Goal: Task Accomplishment & Management: Manage account settings

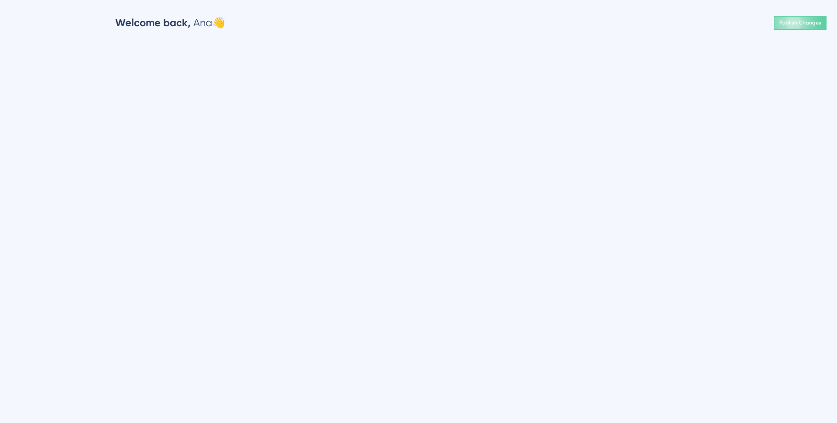
click at [214, 0] on html "Welcome back, Ana 👋 Publish Changes" at bounding box center [418, 0] width 837 height 0
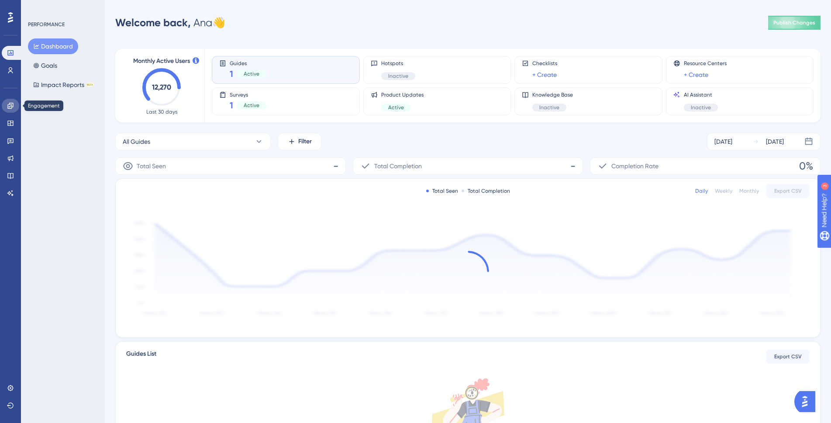
click at [11, 105] on icon at bounding box center [10, 105] width 7 height 7
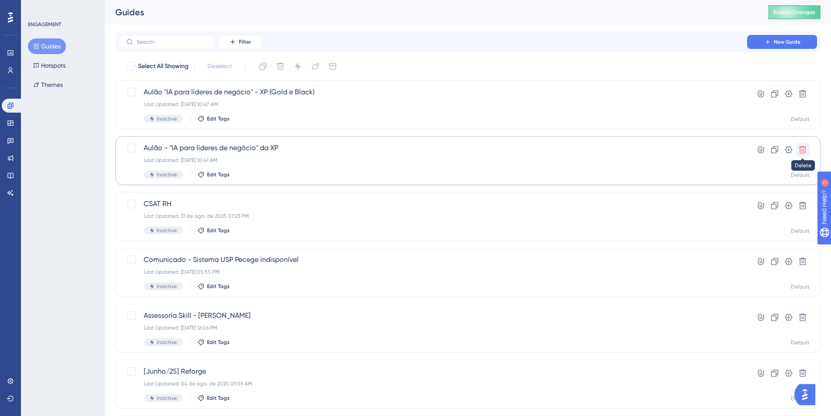
click at [805, 151] on icon at bounding box center [802, 149] width 9 height 9
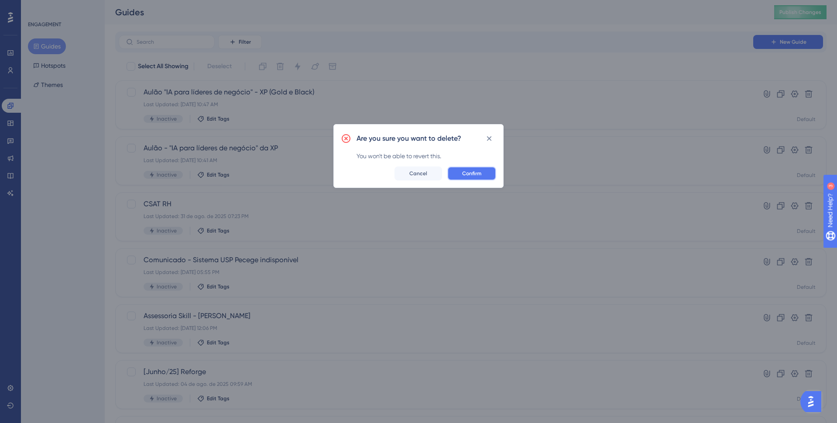
click at [478, 172] on span "Confirm" at bounding box center [471, 173] width 19 height 7
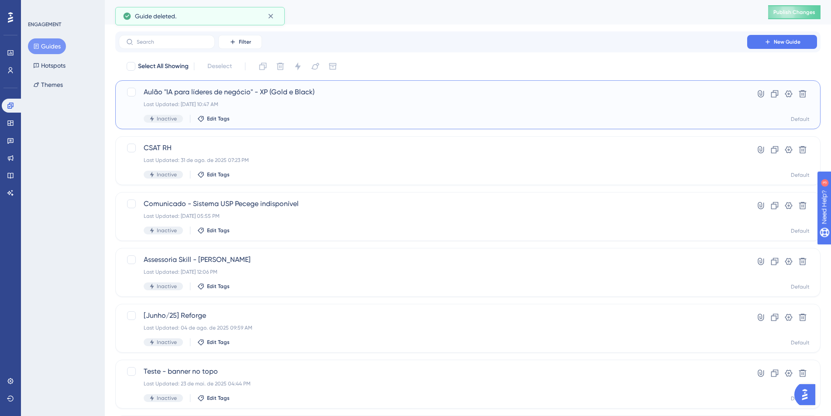
click at [291, 106] on div "Last Updated: 04 de set. de 2025 10:47 AM" at bounding box center [433, 104] width 578 height 7
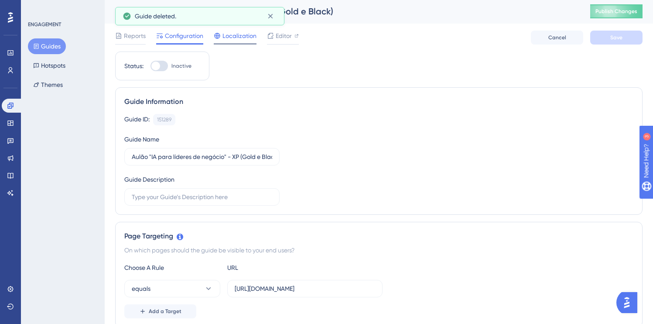
scroll to position [2, 0]
click at [289, 27] on div "Reports Configuration Localization Editor Cancel Save" at bounding box center [379, 37] width 528 height 28
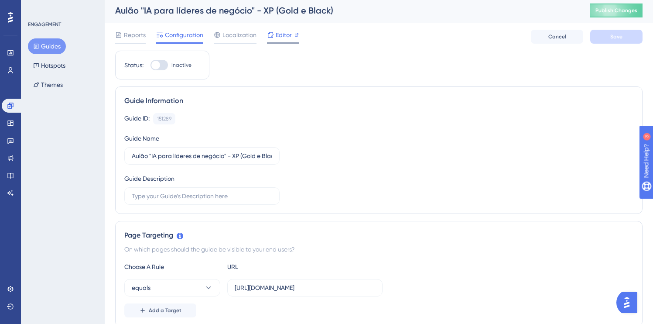
click at [287, 38] on span "Editor" at bounding box center [284, 35] width 16 height 10
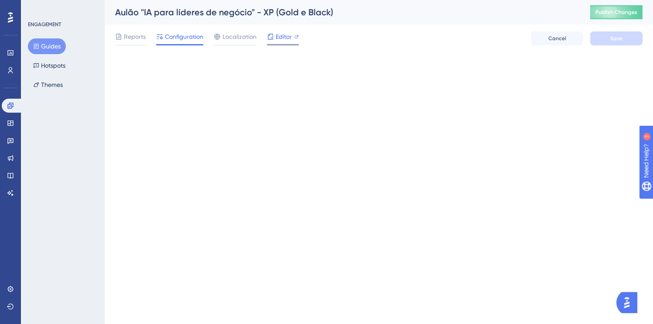
scroll to position [0, 0]
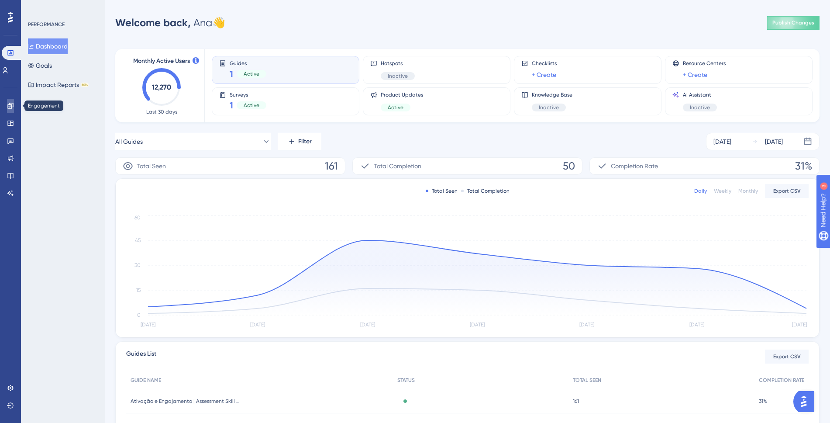
click at [11, 105] on icon at bounding box center [10, 105] width 7 height 7
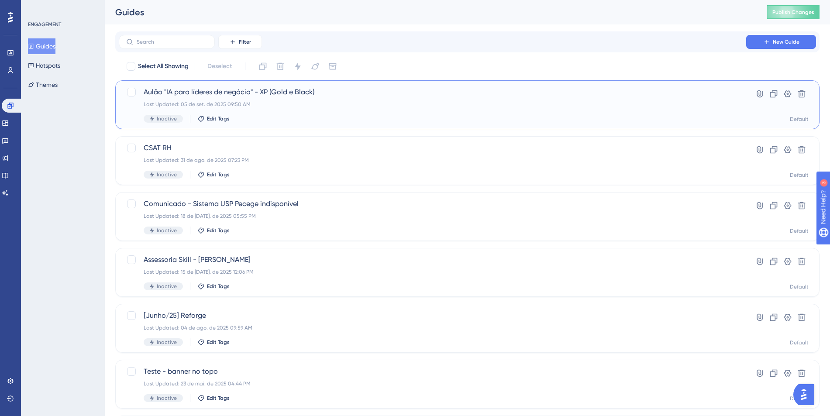
click at [235, 99] on div "Aulão "IA para líderes de negócio" - XP (Gold e [PERSON_NAME]) Last Updated: 05…" at bounding box center [433, 105] width 578 height 36
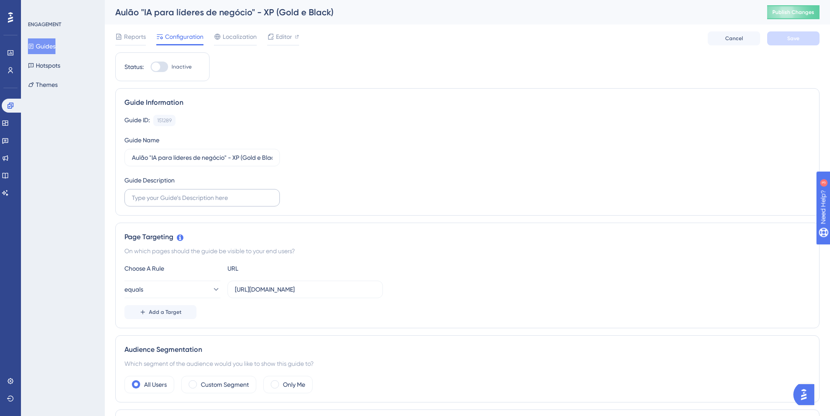
click at [227, 204] on label at bounding box center [201, 197] width 155 height 17
click at [227, 203] on input "text" at bounding box center [202, 198] width 141 height 10
click at [221, 162] on label "Aulão "IA para líderes de negócio" - XP (Gold e Black)" at bounding box center [201, 155] width 155 height 17
click at [221, 161] on input "Aulão "IA para líderes de negócio" - XP (Gold e Black)" at bounding box center [202, 156] width 141 height 10
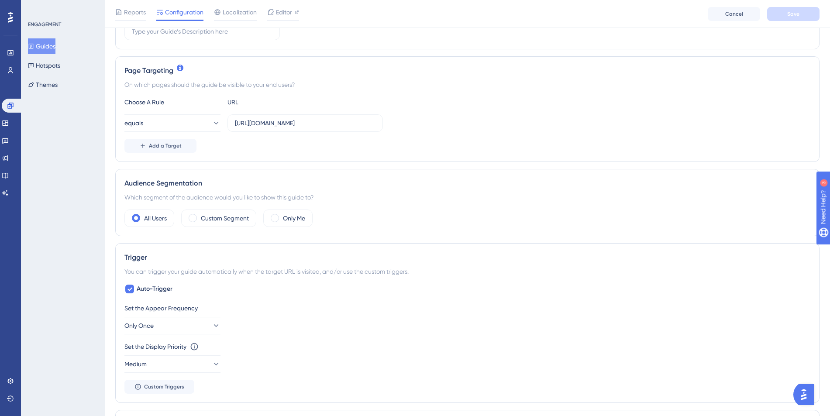
scroll to position [182, 0]
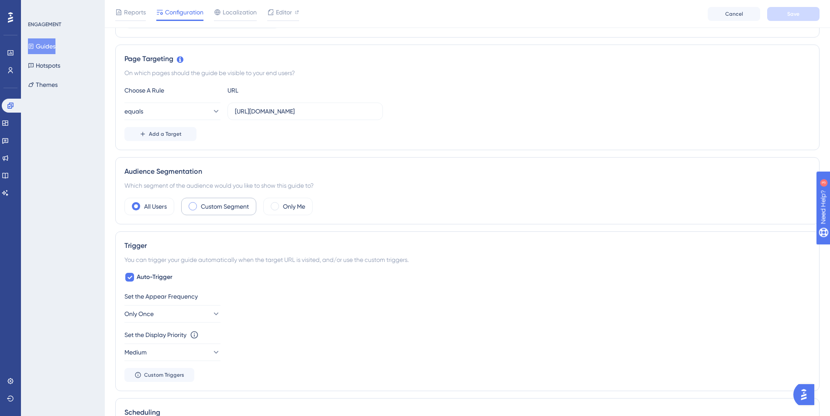
click at [224, 211] on label "Custom Segment" at bounding box center [225, 206] width 48 height 10
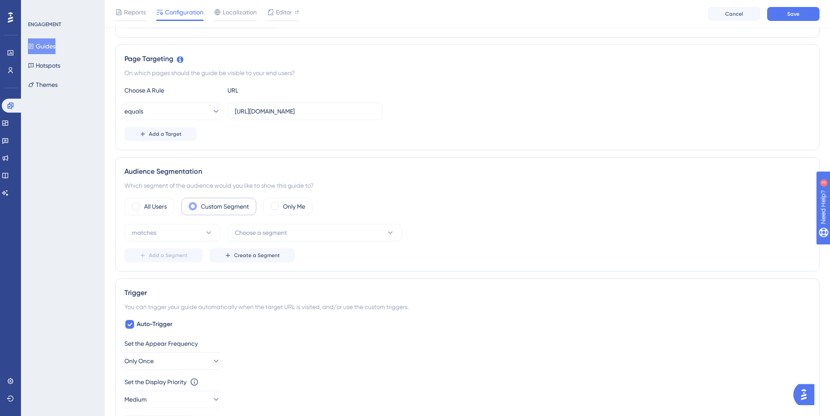
scroll to position [0, 0]
click at [170, 227] on button "matches" at bounding box center [172, 232] width 96 height 17
click at [172, 254] on div "matches matches" at bounding box center [172, 259] width 71 height 17
click at [289, 229] on button "Choose a segment" at bounding box center [314, 232] width 175 height 17
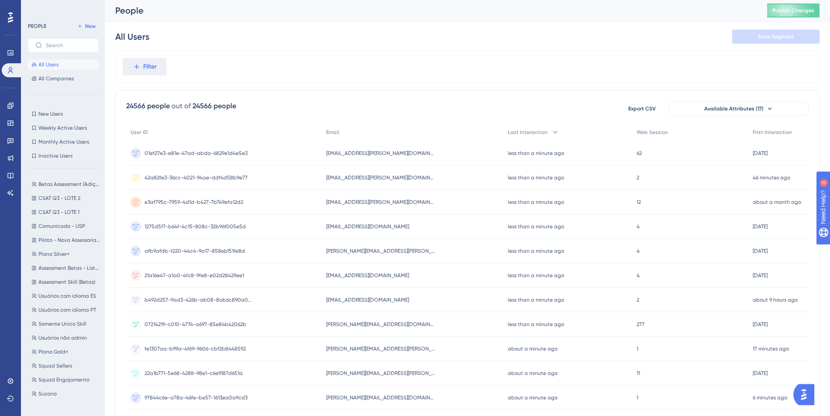
scroll to position [48, 0]
click at [54, 303] on span "Plano Gold+" at bounding box center [53, 303] width 30 height 7
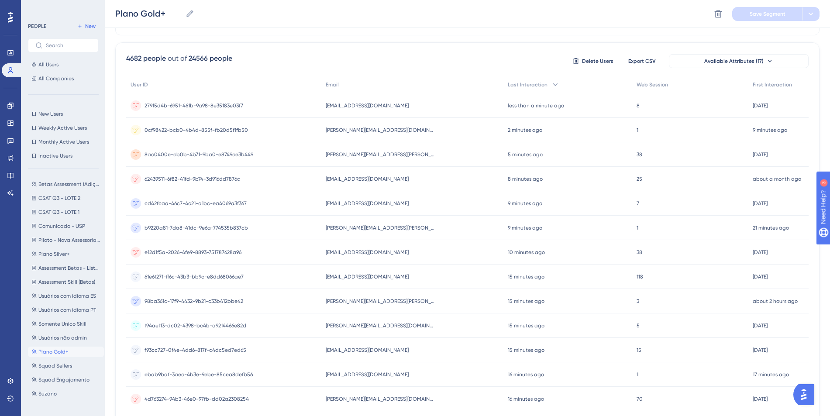
scroll to position [0, 0]
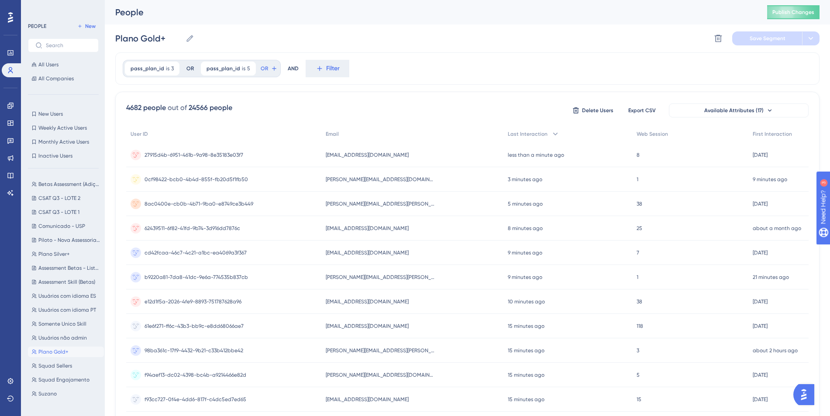
click at [140, 109] on div "4682 people" at bounding box center [146, 108] width 40 height 10
click at [8, 106] on icon at bounding box center [10, 105] width 7 height 7
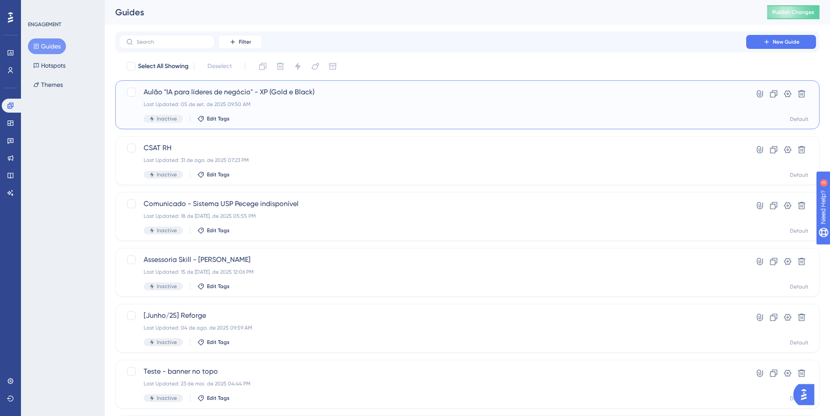
click at [224, 94] on span "Aulão "IA para líderes de negócio" - XP (Gold e Black)" at bounding box center [433, 92] width 578 height 10
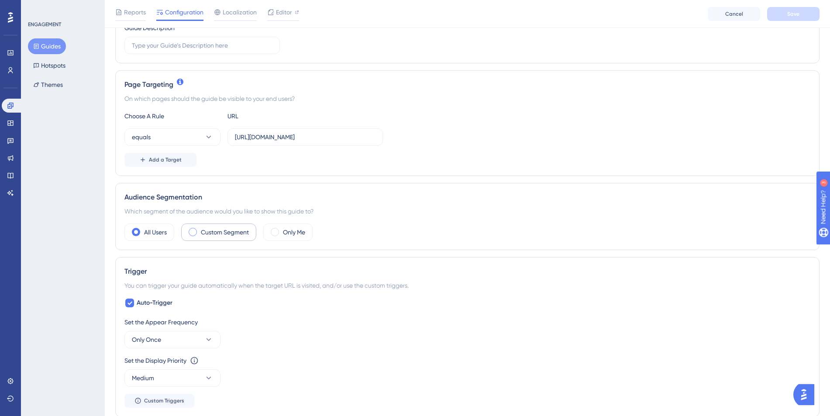
scroll to position [162, 0]
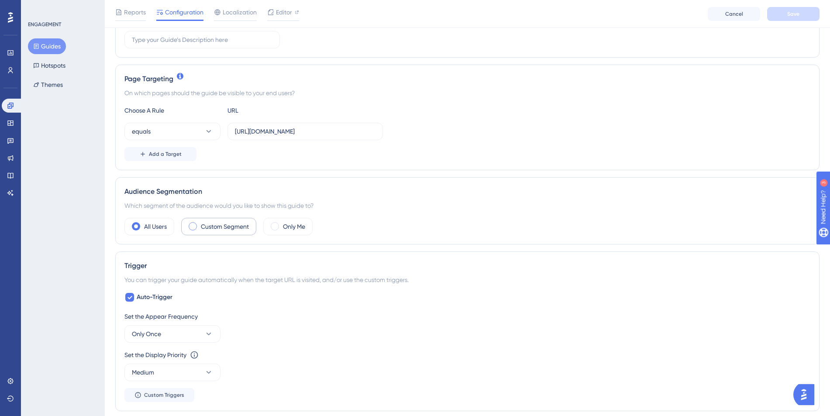
click at [220, 225] on label "Custom Segment" at bounding box center [225, 226] width 48 height 10
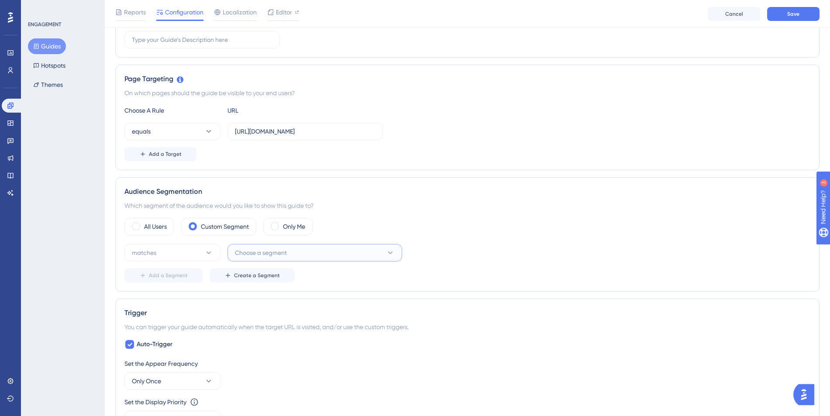
click at [260, 245] on button "Choose a segment" at bounding box center [314, 252] width 175 height 17
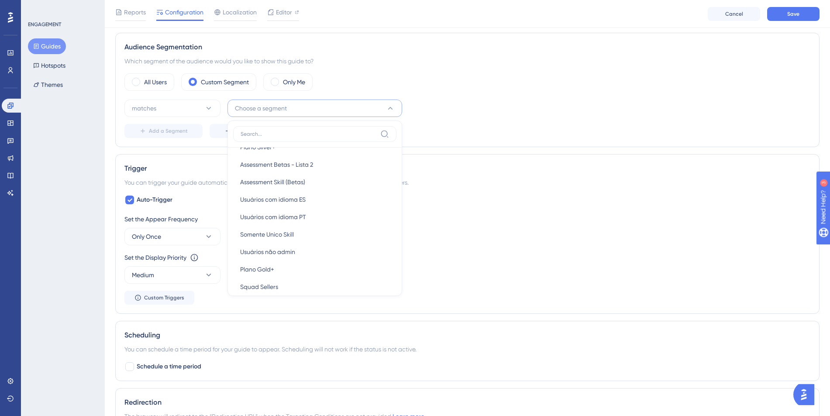
scroll to position [188, 0]
click at [282, 252] on div "Plano Gold+ Plano Gold+" at bounding box center [314, 252] width 149 height 17
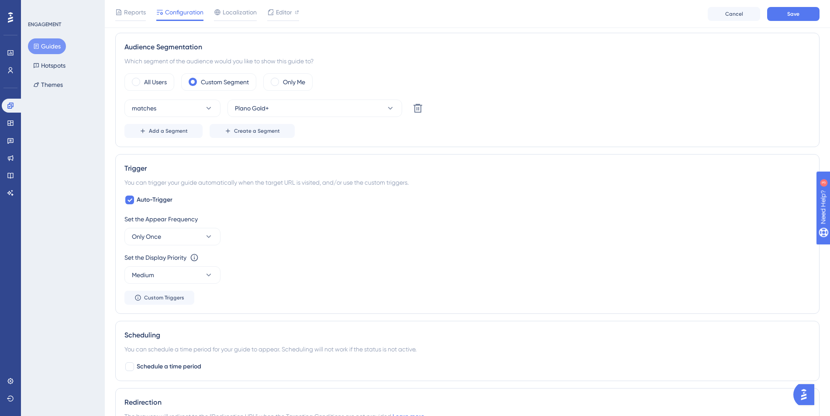
click at [293, 243] on div "Set the Appear Frequency Only Once" at bounding box center [467, 229] width 686 height 31
click at [169, 233] on button "Only Once" at bounding box center [172, 236] width 96 height 17
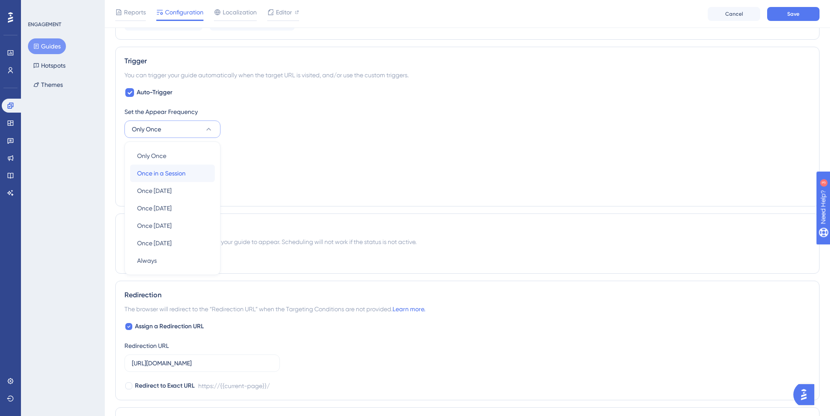
click at [162, 172] on span "Once in a Session" at bounding box center [161, 173] width 48 height 10
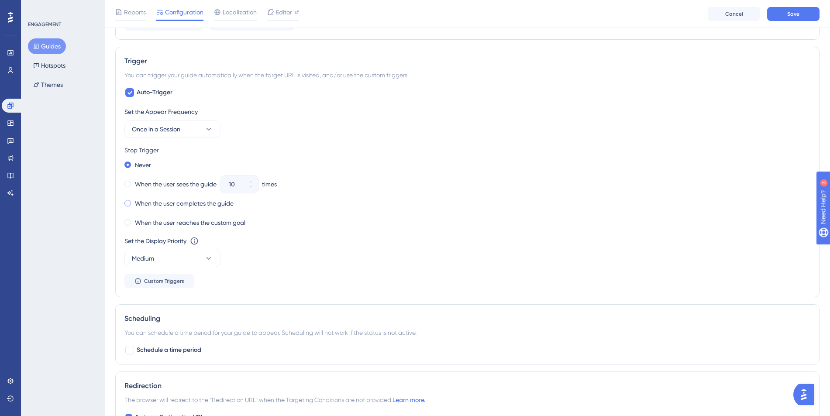
click at [130, 203] on span at bounding box center [127, 203] width 7 height 7
click at [134, 201] on input "radio" at bounding box center [134, 201] width 0 height 0
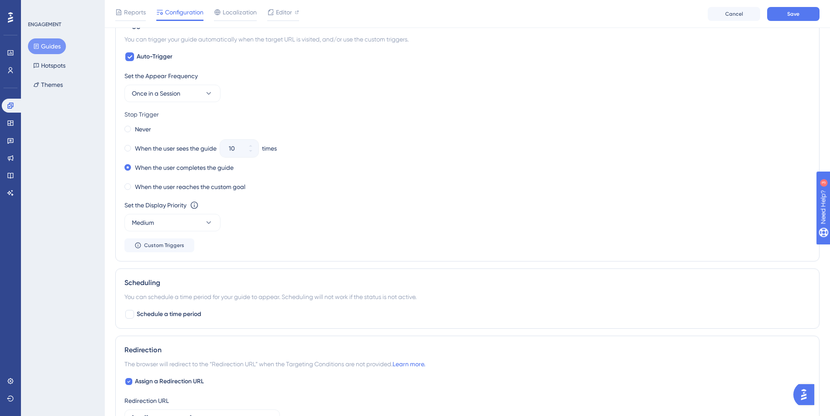
scroll to position [491, 0]
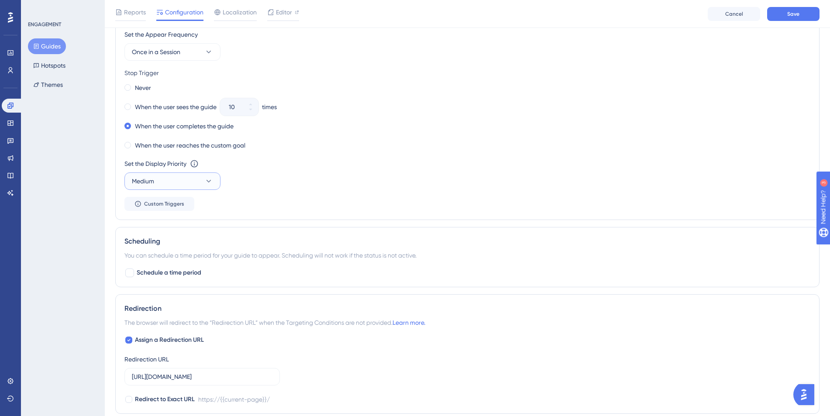
click at [157, 176] on button "Medium" at bounding box center [172, 180] width 96 height 17
click at [156, 245] on div "High High" at bounding box center [172, 242] width 71 height 17
click at [135, 271] on label "Schedule a time period" at bounding box center [162, 273] width 77 height 10
checkbox input "true"
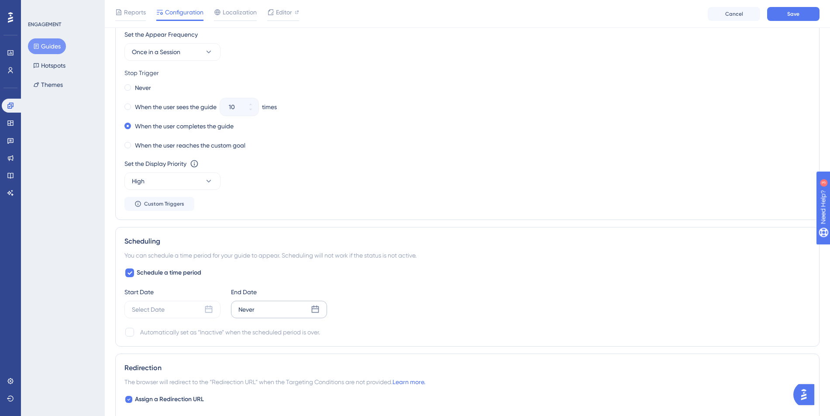
click at [240, 312] on div "Never" at bounding box center [246, 309] width 16 height 10
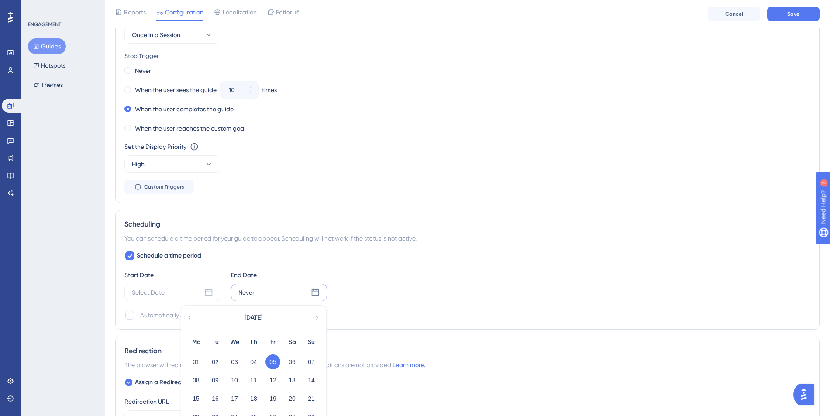
scroll to position [557, 0]
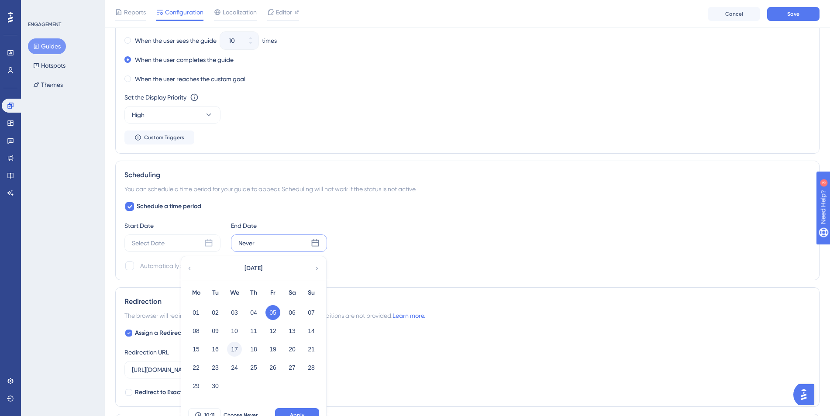
click at [235, 351] on button "17" at bounding box center [234, 349] width 15 height 15
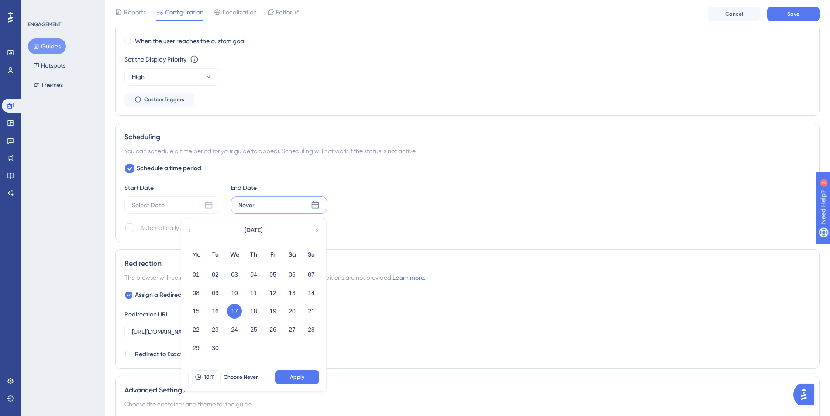
scroll to position [636, 0]
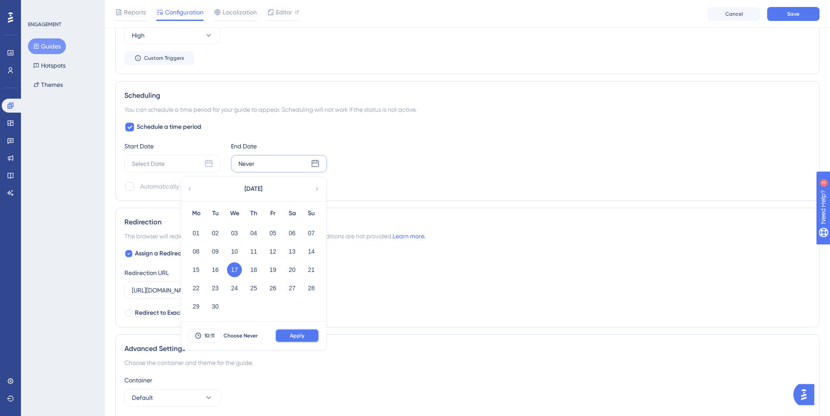
click at [294, 330] on button "Apply" at bounding box center [297, 336] width 44 height 14
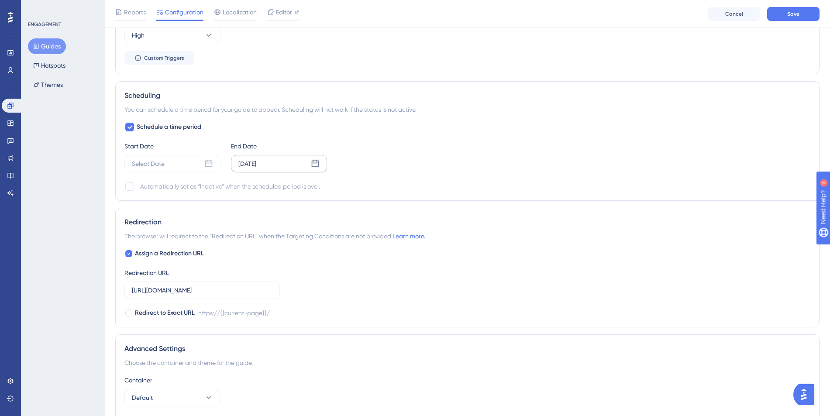
click at [255, 164] on div "Sep 17 2025" at bounding box center [247, 163] width 18 height 10
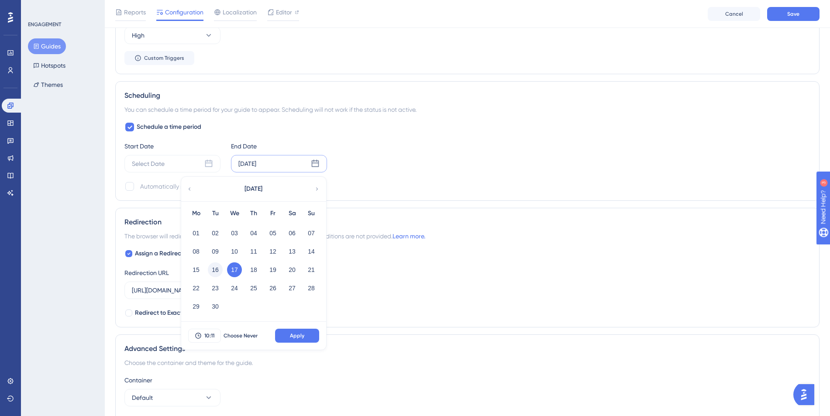
click at [213, 272] on button "16" at bounding box center [215, 269] width 15 height 15
click at [211, 334] on span "10:11" at bounding box center [209, 335] width 10 height 7
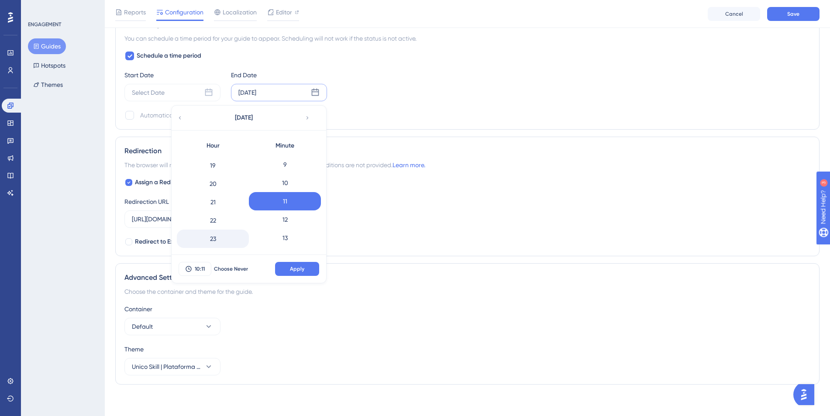
scroll to position [0, 0]
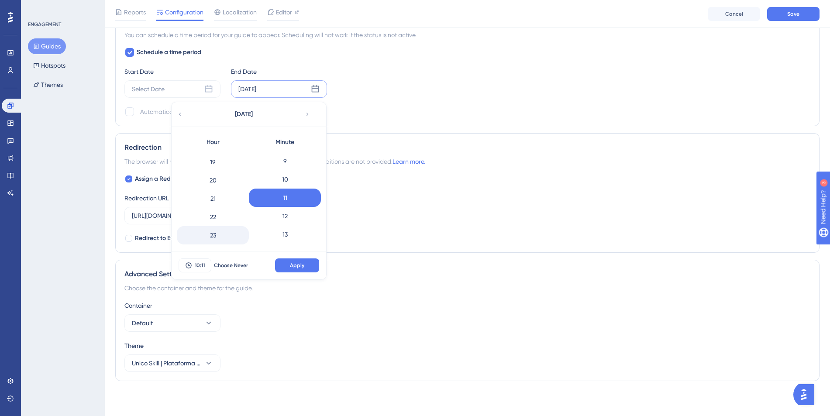
click at [222, 237] on div "23" at bounding box center [213, 235] width 72 height 18
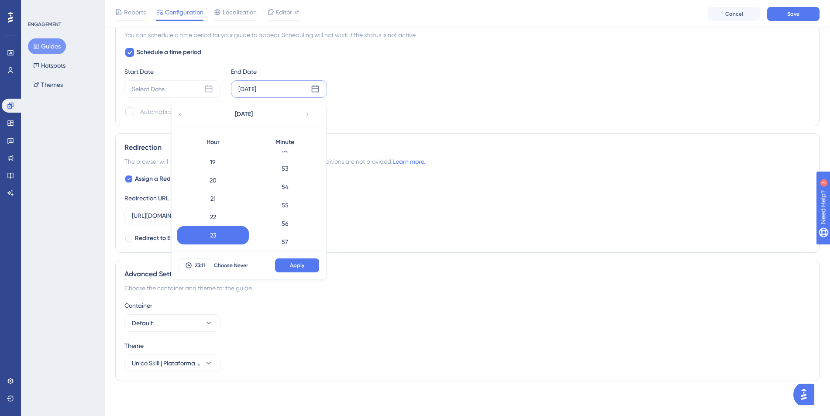
scroll to position [1007, 0]
click at [291, 233] on div "59" at bounding box center [285, 235] width 72 height 18
click at [283, 261] on button "Apply" at bounding box center [297, 265] width 44 height 14
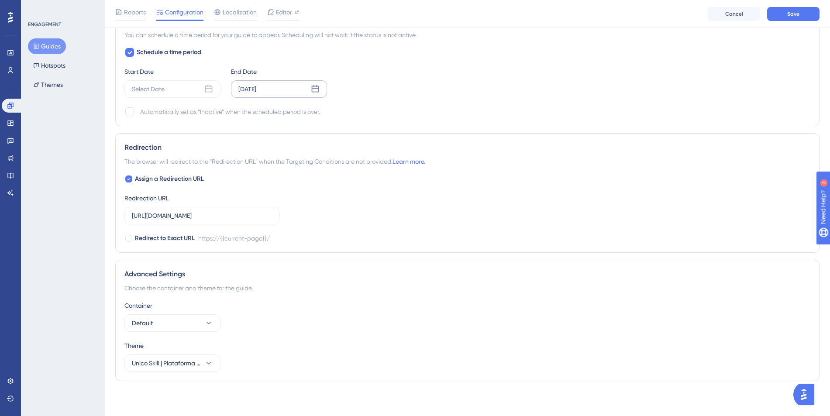
click at [147, 115] on div "Automatically set as “Inactive” when the scheduled period is over." at bounding box center [230, 112] width 180 height 10
click at [129, 111] on div at bounding box center [129, 111] width 9 height 9
checkbox input "true"
click at [161, 320] on button "Default" at bounding box center [172, 322] width 96 height 17
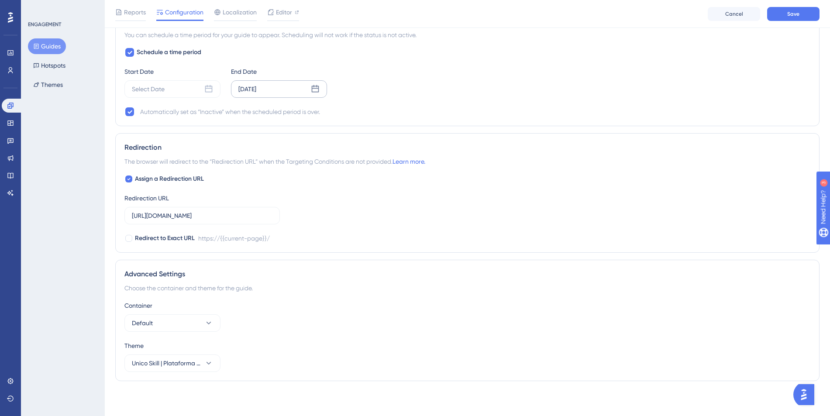
click at [299, 320] on div "Container Default" at bounding box center [467, 315] width 686 height 31
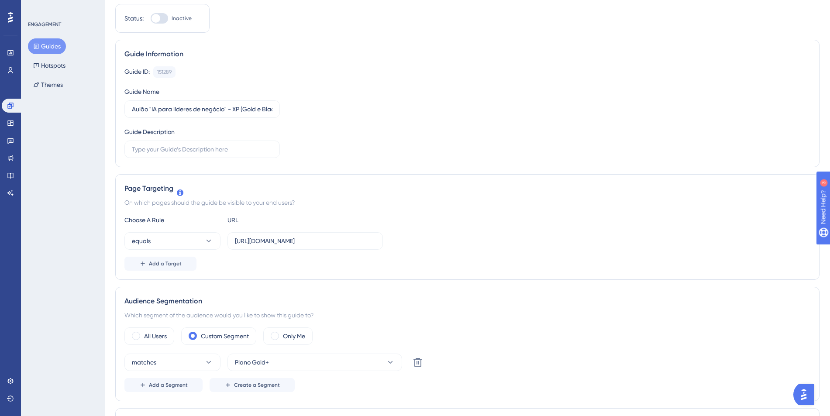
scroll to position [0, 0]
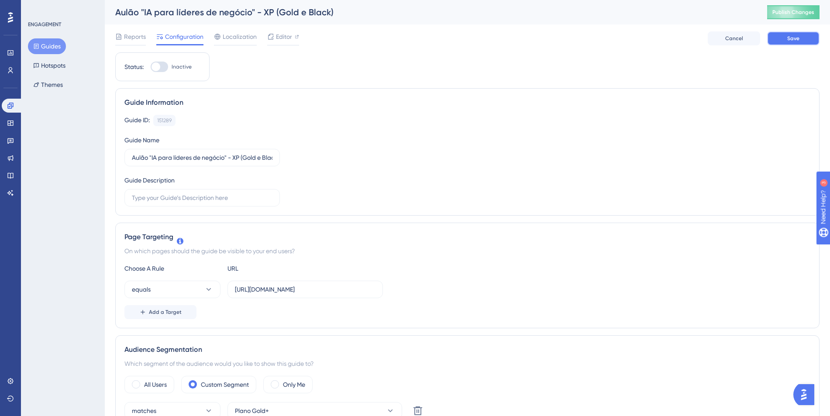
click at [787, 40] on span "Save" at bounding box center [793, 38] width 12 height 7
click at [158, 68] on div at bounding box center [155, 66] width 9 height 9
click at [151, 67] on input "Inactive" at bounding box center [150, 67] width 0 height 0
checkbox input "true"
click at [285, 39] on span "Editor" at bounding box center [284, 36] width 16 height 10
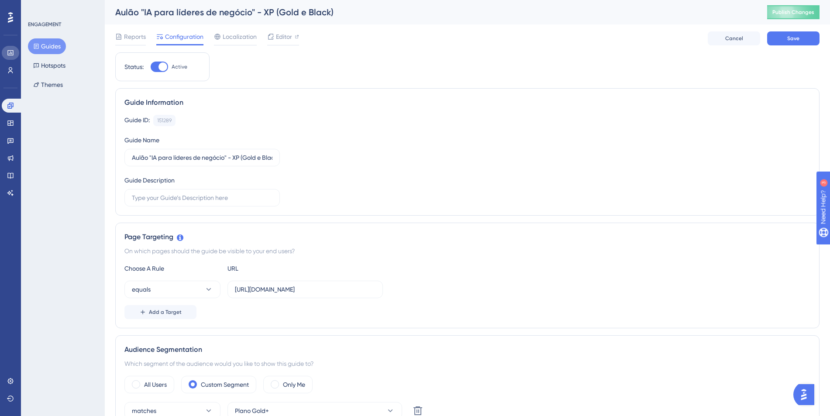
click at [10, 52] on icon at bounding box center [10, 52] width 6 height 5
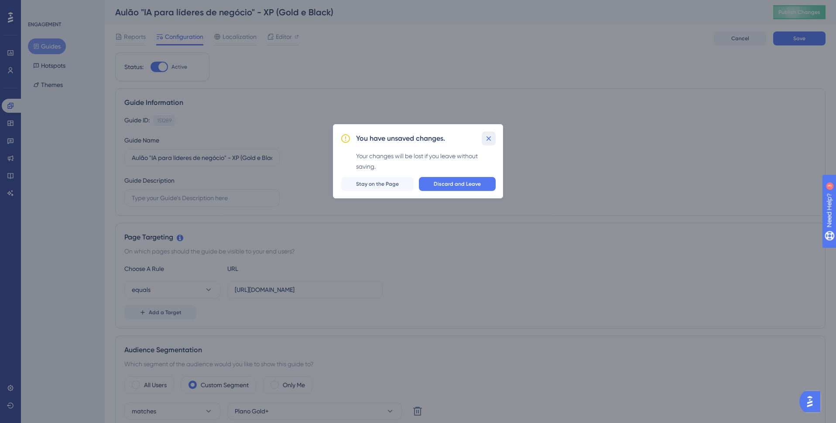
click at [483, 138] on button at bounding box center [489, 138] width 14 height 14
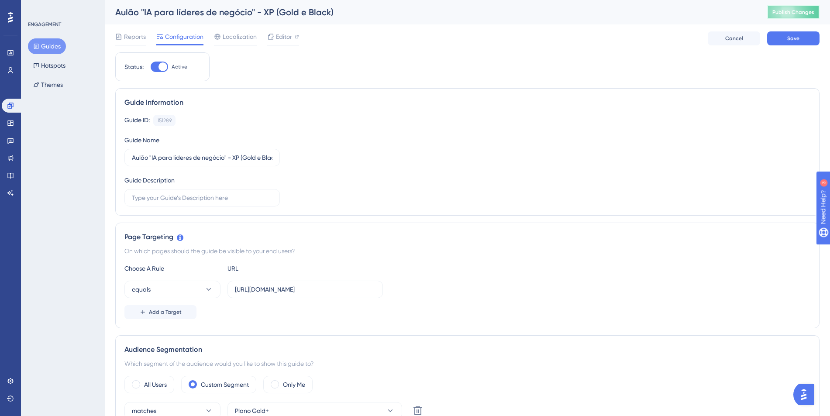
click at [790, 13] on span "Publish Changes" at bounding box center [793, 12] width 42 height 7
click at [784, 39] on button "Save" at bounding box center [793, 38] width 52 height 14
click at [272, 14] on icon at bounding box center [270, 16] width 5 height 5
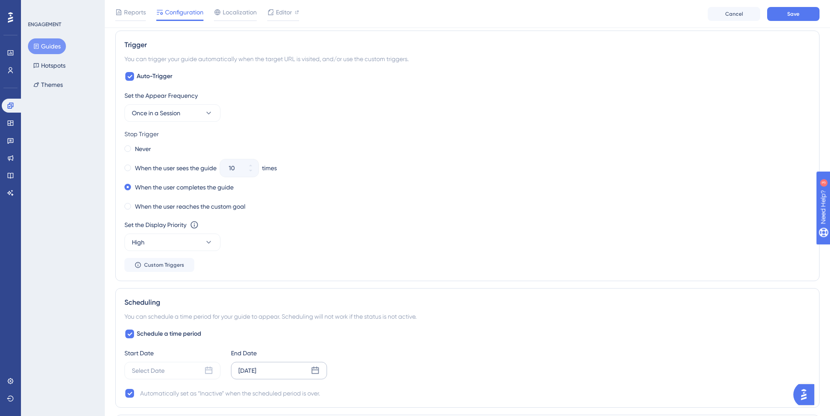
scroll to position [429, 0]
click at [157, 112] on span "Once in a Session" at bounding box center [156, 113] width 48 height 10
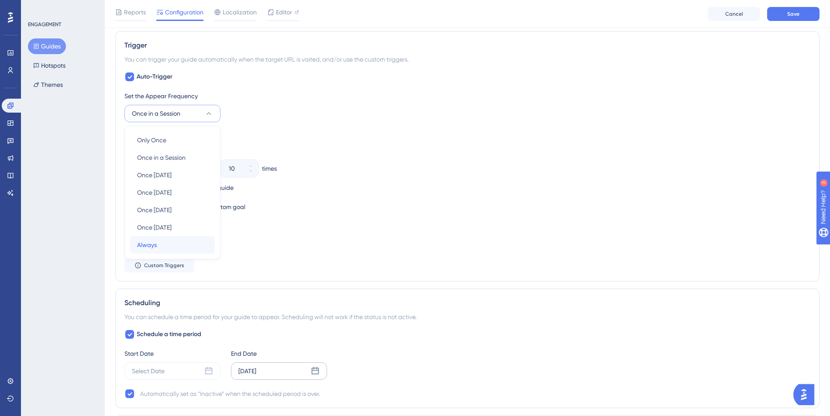
click at [172, 244] on div "Always Always" at bounding box center [172, 244] width 71 height 17
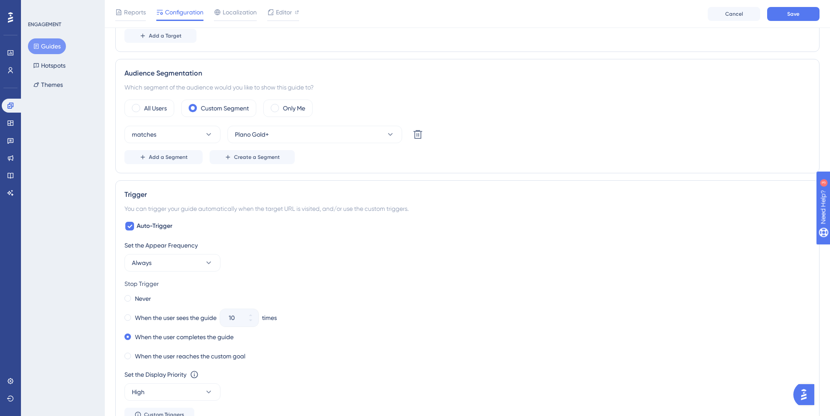
scroll to position [279, 0]
click at [790, 17] on button "Save" at bounding box center [793, 14] width 52 height 14
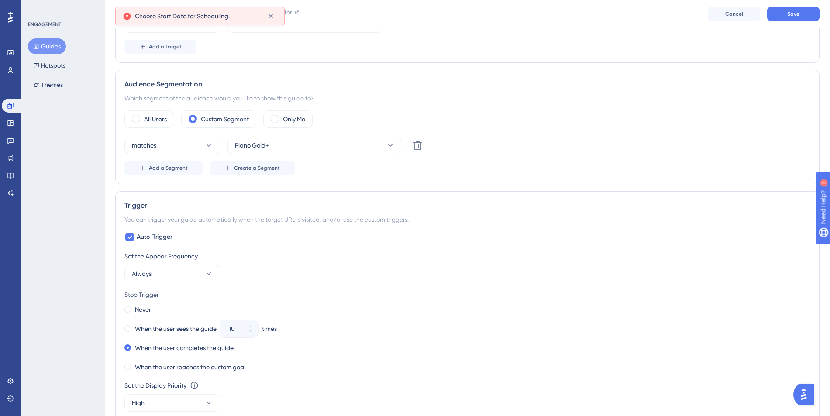
scroll to position [0, 0]
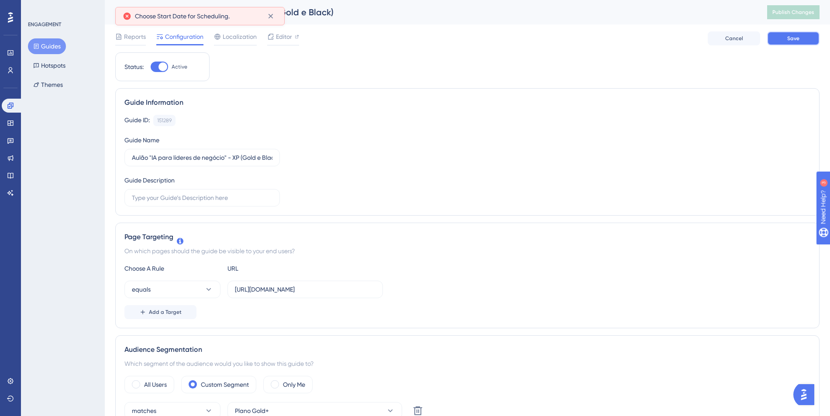
click at [785, 41] on button "Save" at bounding box center [793, 38] width 52 height 14
click at [785, 40] on button "Save" at bounding box center [793, 38] width 52 height 14
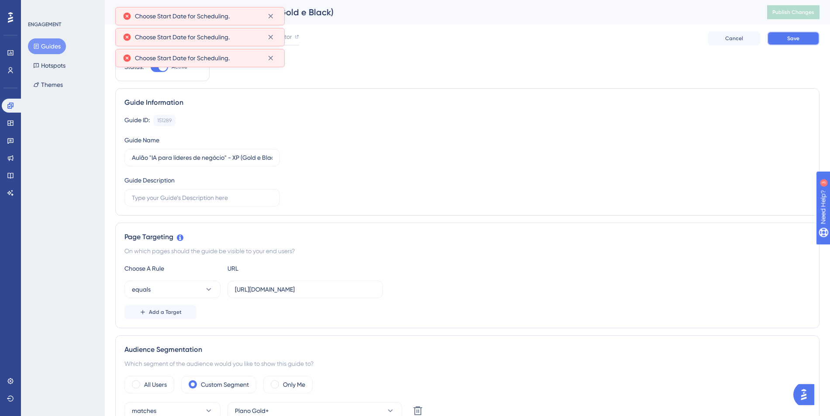
click at [785, 40] on button "Save" at bounding box center [793, 38] width 52 height 14
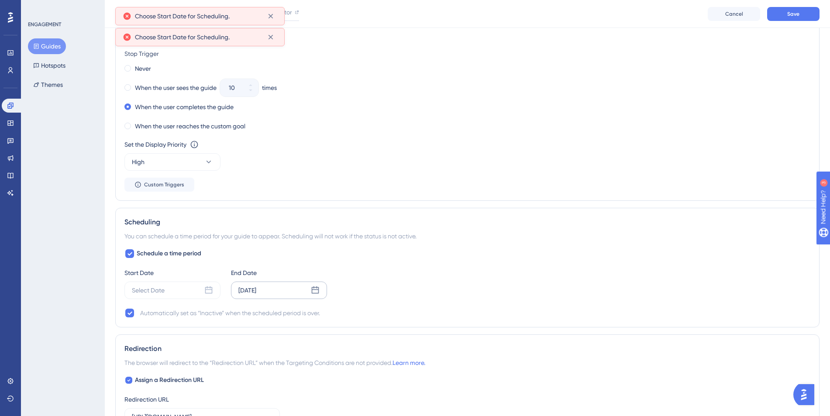
scroll to position [516, 0]
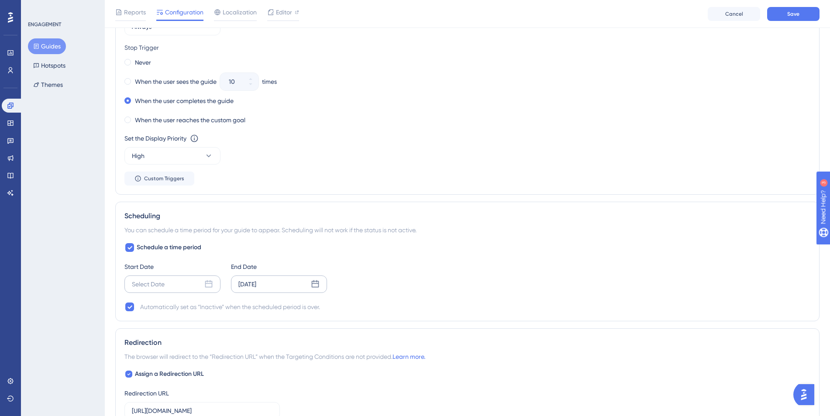
click at [165, 287] on div "Select Date" at bounding box center [172, 283] width 96 height 17
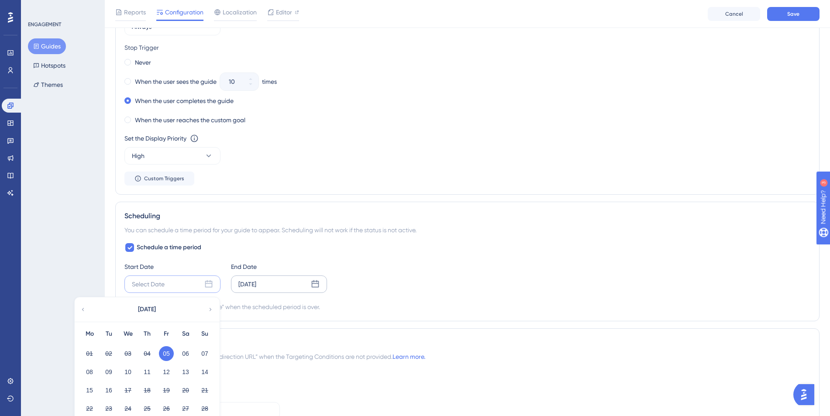
click at [170, 358] on button "05" at bounding box center [166, 353] width 15 height 15
click at [166, 353] on button "05" at bounding box center [166, 353] width 15 height 15
click at [165, 354] on button "05" at bounding box center [166, 353] width 15 height 15
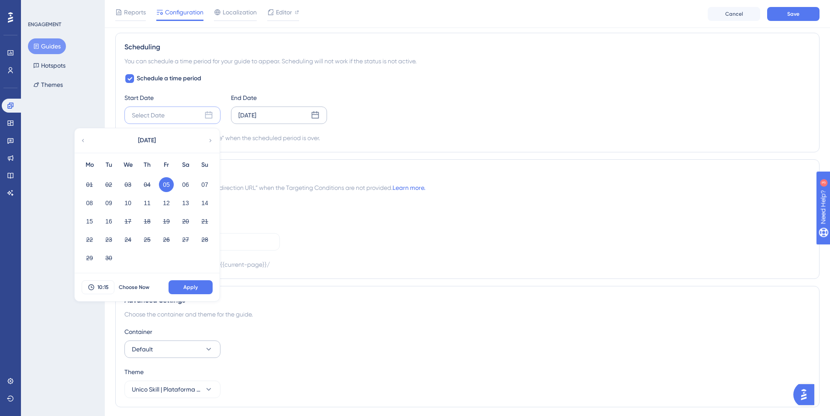
scroll to position [685, 0]
click at [191, 288] on span "Apply" at bounding box center [190, 286] width 14 height 7
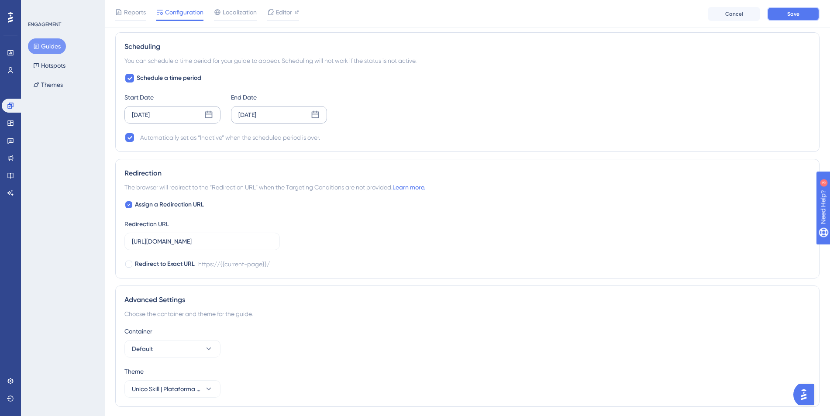
click at [804, 18] on button "Save" at bounding box center [793, 14] width 52 height 14
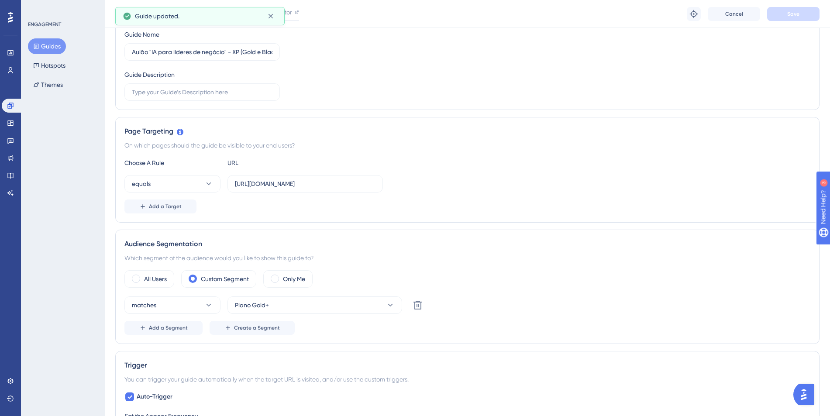
scroll to position [0, 0]
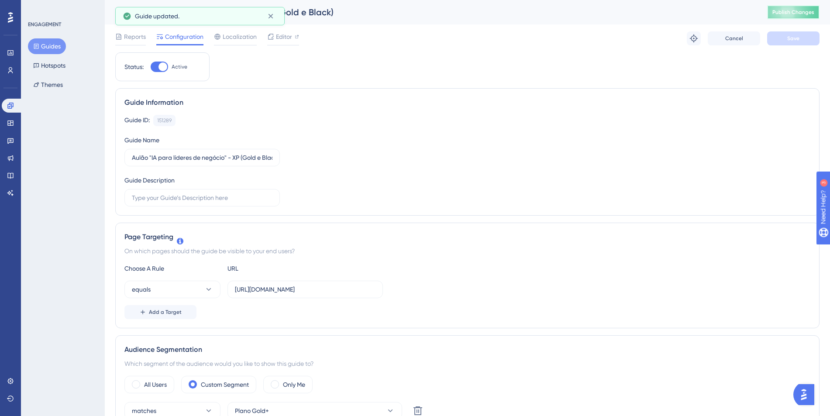
click at [792, 17] on button "Publish Changes" at bounding box center [793, 12] width 52 height 14
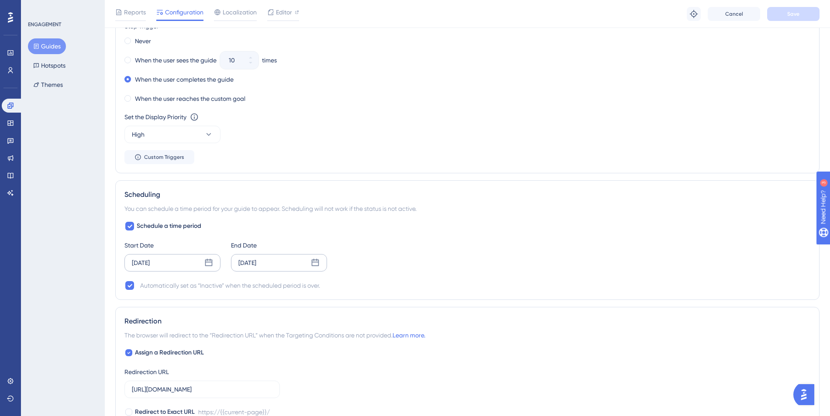
scroll to position [539, 0]
click at [170, 258] on div "[DATE]" at bounding box center [172, 261] width 96 height 17
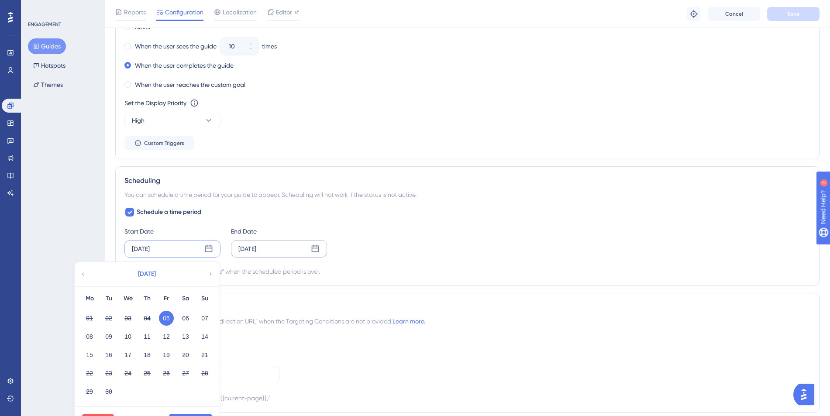
scroll to position [673, 0]
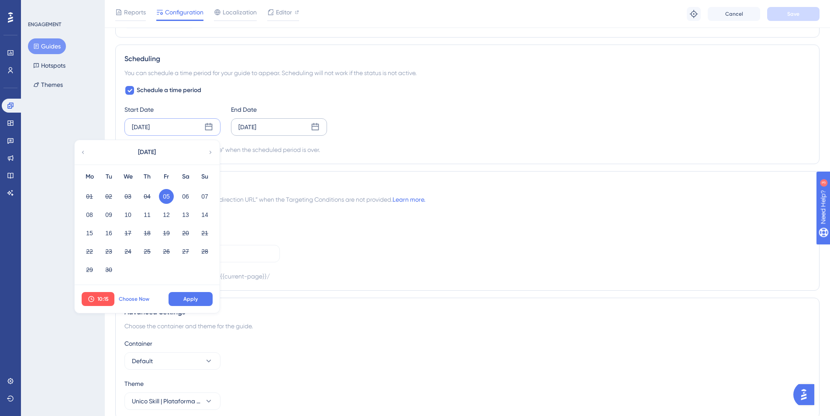
click at [141, 301] on span "Choose Now" at bounding box center [134, 299] width 31 height 7
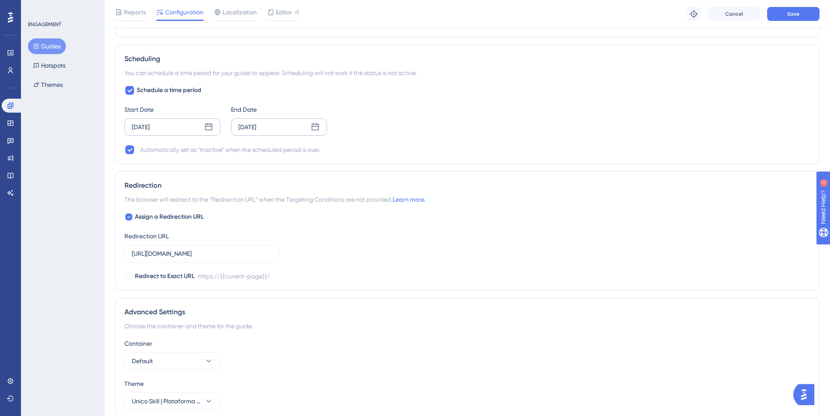
click at [791, 22] on div "Reports Configuration Localization Editor Troubleshoot Cancel Save" at bounding box center [467, 14] width 725 height 28
click at [799, 12] on span "Save" at bounding box center [793, 13] width 12 height 7
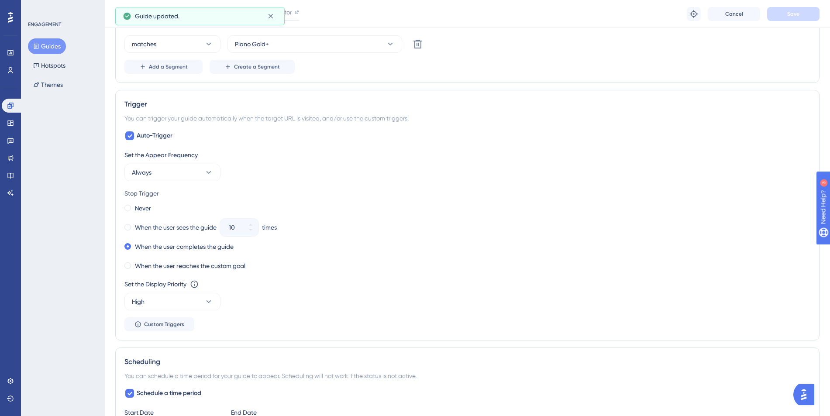
scroll to position [0, 0]
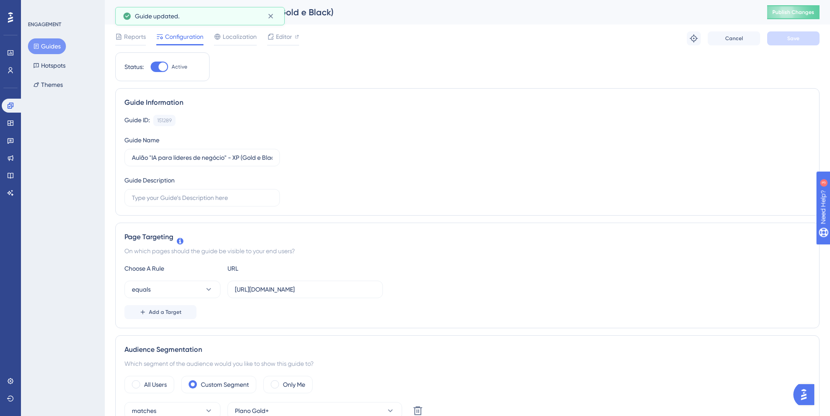
click at [790, 19] on div "Aulão "IA para líderes de negócio" - XP (Gold e Black) Publish Changes" at bounding box center [467, 12] width 725 height 24
click at [793, 17] on button "Publish Changes" at bounding box center [793, 12] width 52 height 14
click at [14, 48] on link at bounding box center [10, 53] width 17 height 14
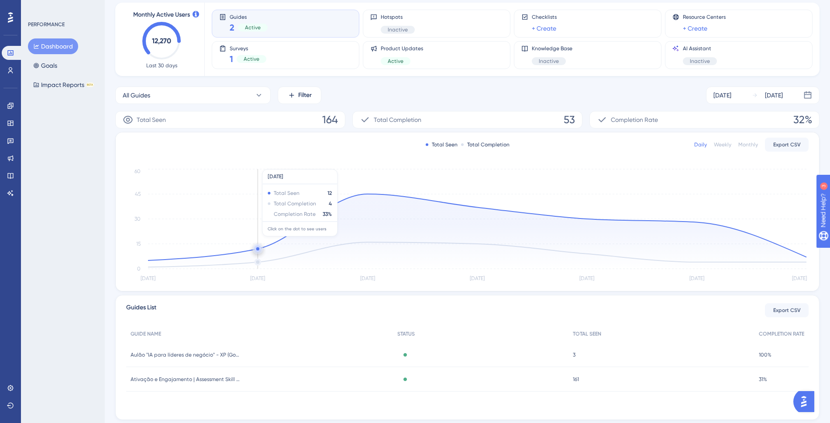
scroll to position [71, 0]
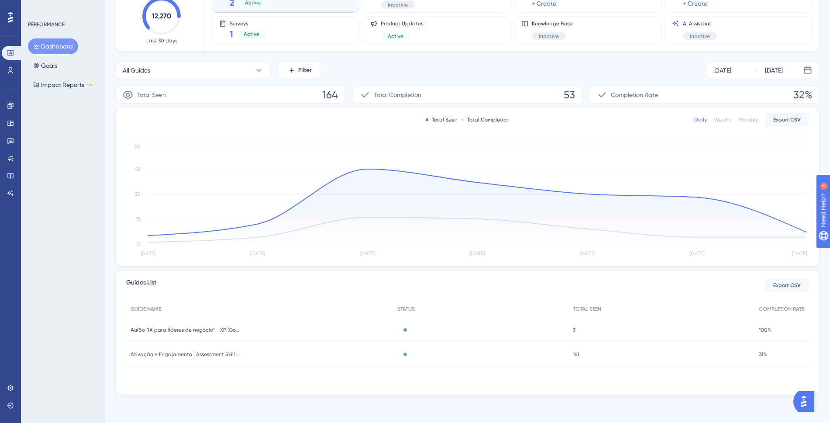
click at [204, 324] on div "Aulão "IA para líderes de negócio" - XP (Gold e Black) Aulão "IA para líderes d…" at bounding box center [259, 329] width 267 height 24
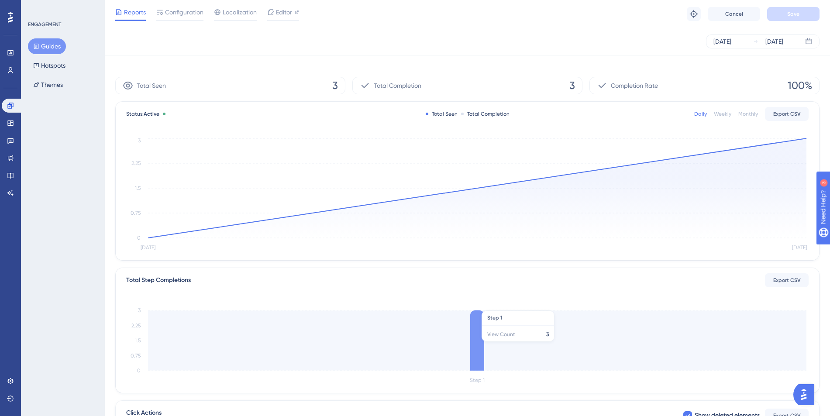
scroll to position [193, 0]
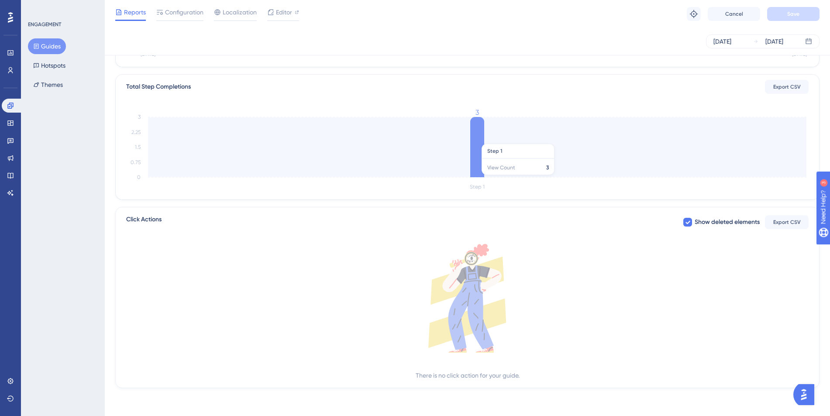
click at [468, 139] on icon "Step 1 0 0.75 1.5 2.25 3 3" at bounding box center [467, 150] width 682 height 83
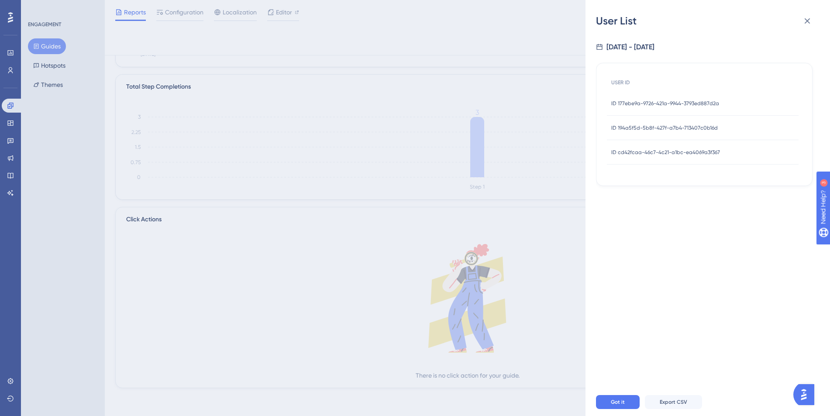
click at [691, 105] on span "ID 177ebe9a-9726-421a-9944-3793ed887d2a" at bounding box center [665, 103] width 108 height 7
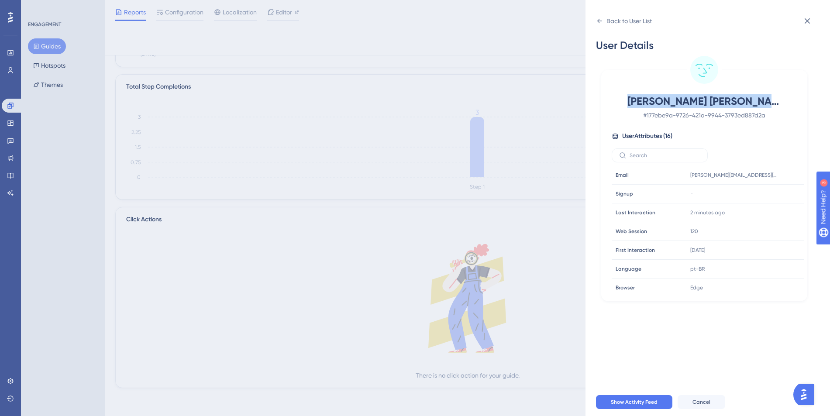
drag, startPoint x: 689, startPoint y: 96, endPoint x: 806, endPoint y: 100, distance: 117.0
click at [806, 100] on div "Mariela Fernanda dos Santos # 177ebe9a-9726-421a-9944-3793ed887d2a User Attribu…" at bounding box center [704, 176] width 217 height 249
click at [604, 17] on div "Back to User List" at bounding box center [624, 21] width 56 height 14
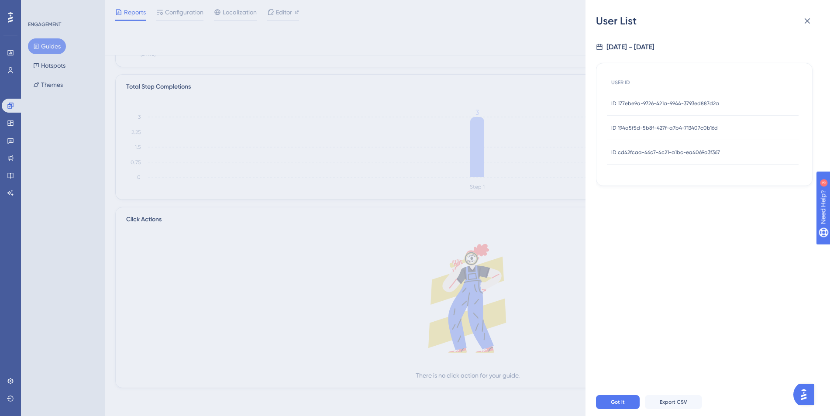
click at [651, 127] on span "ID 194a5f5d-5b8f-427f-a7b4-713407c0b16d" at bounding box center [664, 127] width 107 height 7
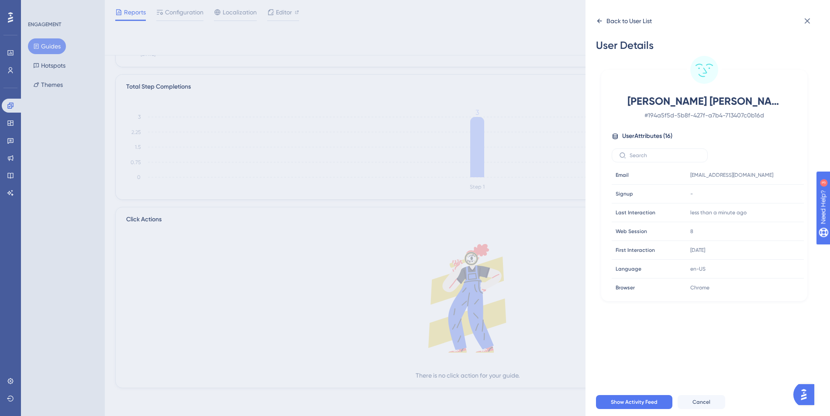
click at [597, 23] on icon at bounding box center [599, 20] width 7 height 7
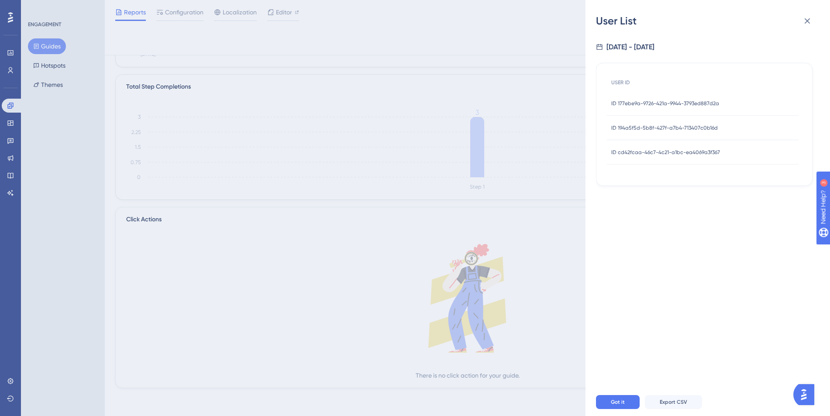
click at [633, 158] on div "ID cd42fcaa-46c7-4c21-a1bc-ea4069a3f367 ID cd42fcaa-46c7-4c21-a1bc-ea4069a3f367" at bounding box center [665, 152] width 109 height 24
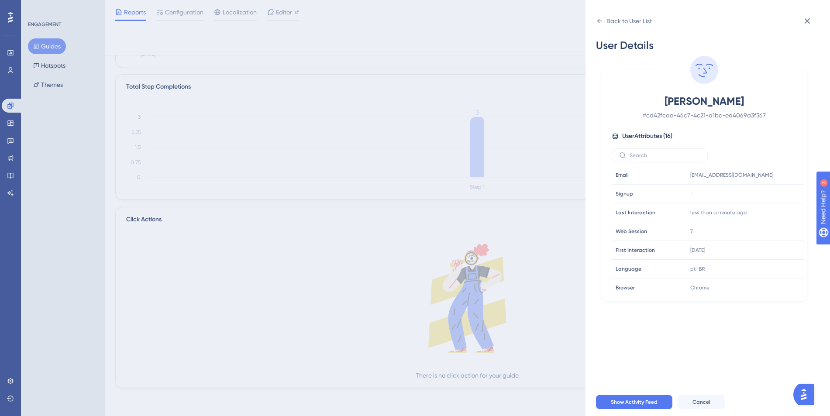
click at [638, 153] on input "text" at bounding box center [664, 155] width 71 height 6
click at [599, 24] on div "Back to User List" at bounding box center [624, 21] width 56 height 14
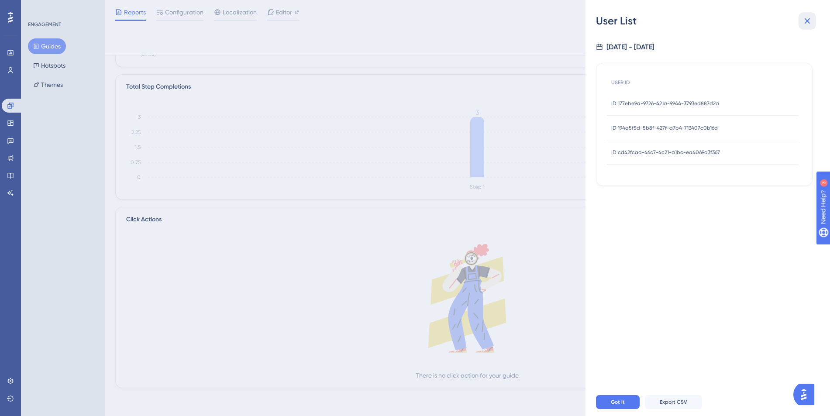
click at [807, 22] on icon at bounding box center [807, 21] width 10 height 10
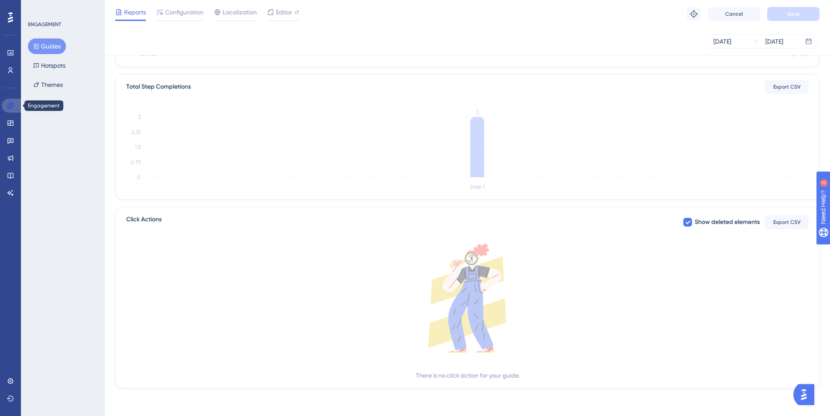
click at [3, 106] on link at bounding box center [12, 106] width 21 height 14
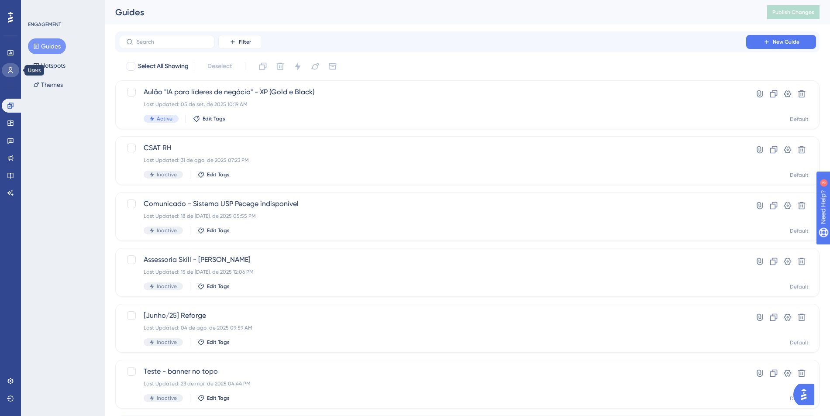
click at [15, 67] on link at bounding box center [10, 70] width 17 height 14
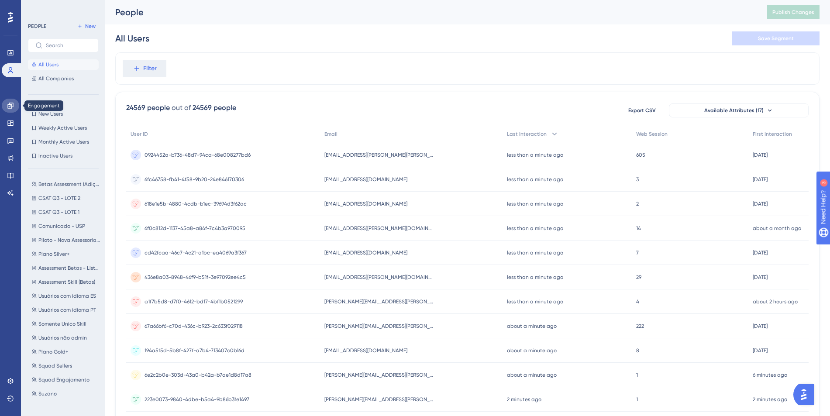
click at [12, 106] on icon at bounding box center [10, 105] width 7 height 7
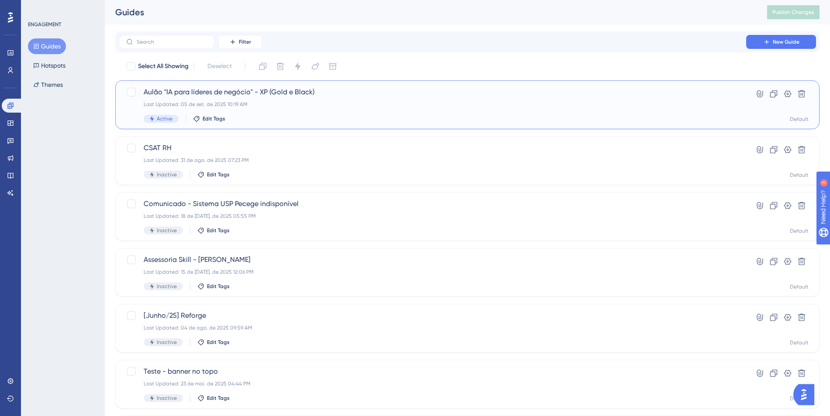
click at [253, 104] on div "Last Updated: 05 de set. de 2025 10:19 AM" at bounding box center [433, 104] width 578 height 7
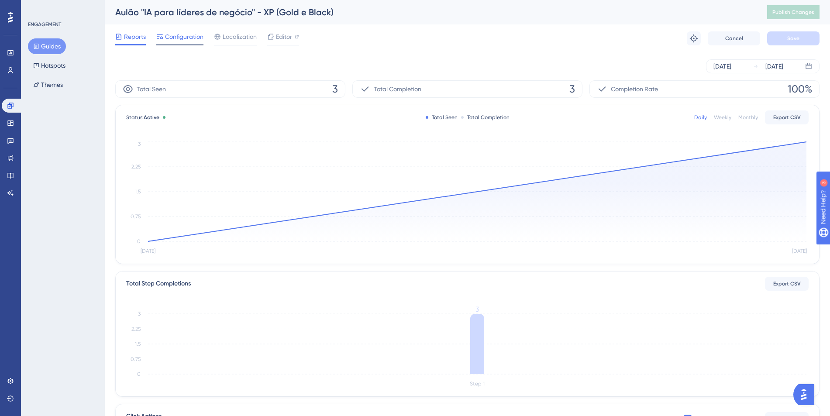
click at [163, 35] on div "Configuration" at bounding box center [179, 36] width 47 height 10
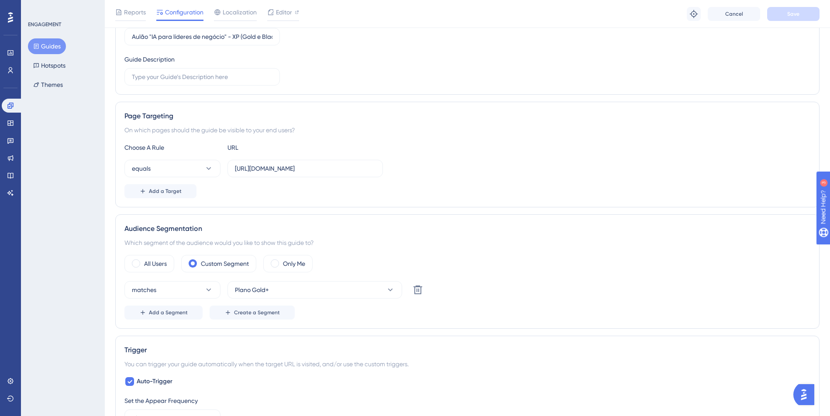
scroll to position [231, 0]
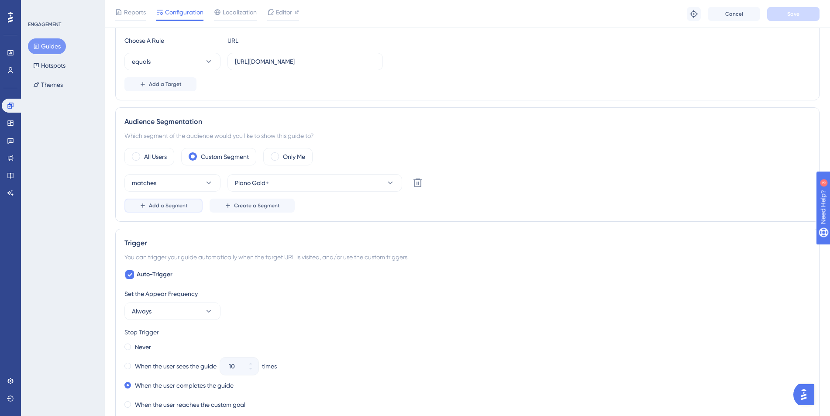
click at [160, 202] on span "Add a Segment" at bounding box center [168, 205] width 39 height 7
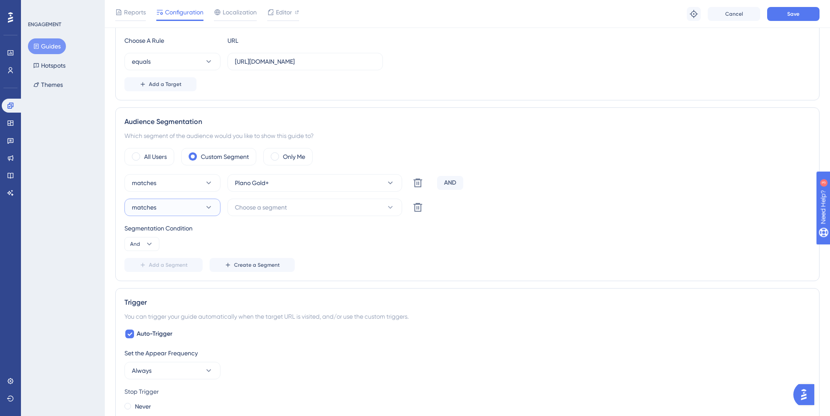
click at [175, 213] on button "matches" at bounding box center [172, 207] width 96 height 17
click at [180, 228] on div "matches matches" at bounding box center [172, 233] width 71 height 17
click at [274, 212] on span "Choose a segment" at bounding box center [261, 207] width 52 height 10
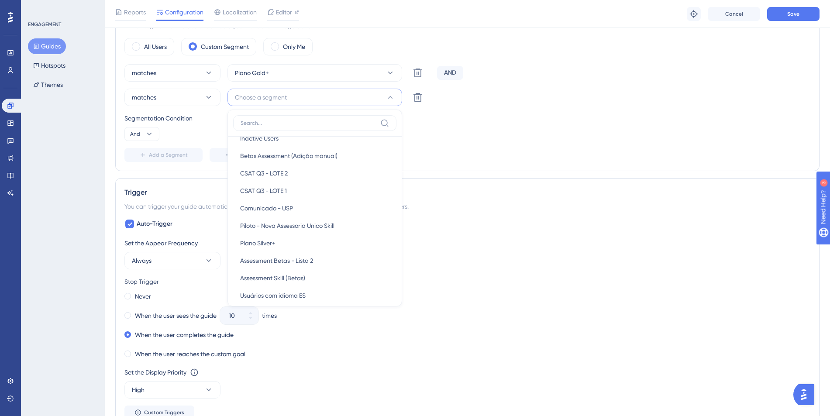
scroll to position [176, 0]
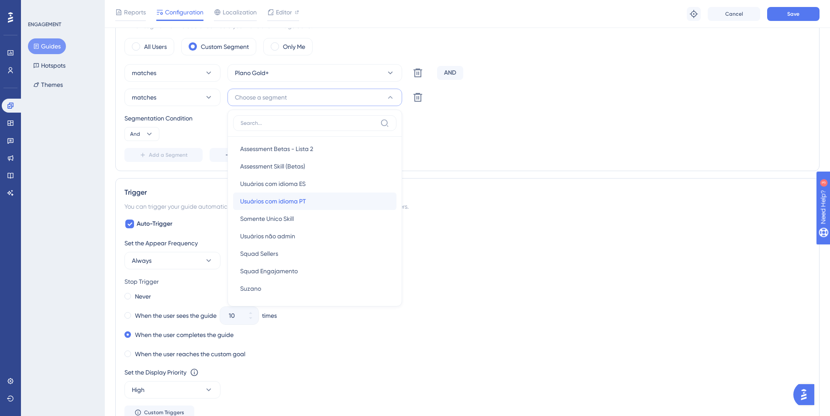
click at [316, 202] on div "Usuários com idioma PT Usuários com idioma PT" at bounding box center [314, 201] width 149 height 17
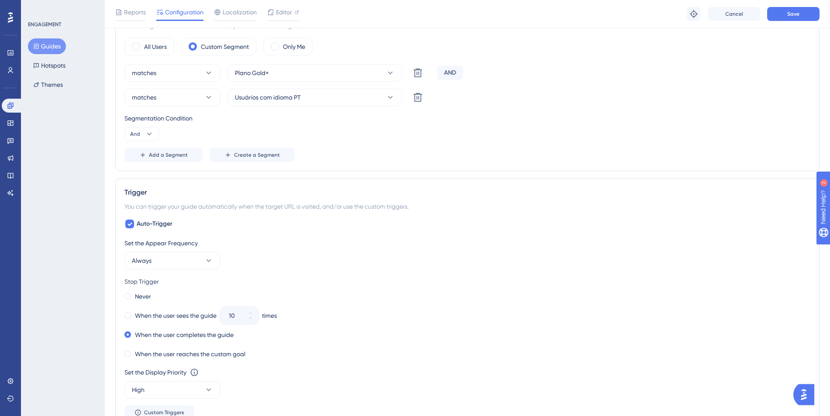
click at [393, 182] on div "Trigger You can trigger your guide automatically when the target URL is visited…" at bounding box center [467, 303] width 704 height 251
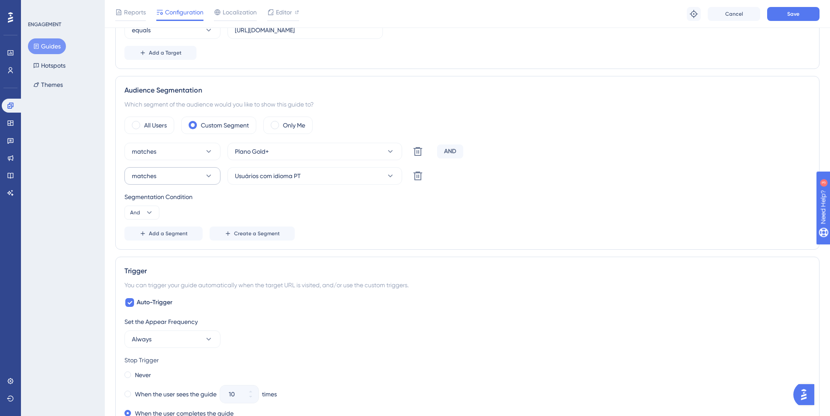
scroll to position [257, 0]
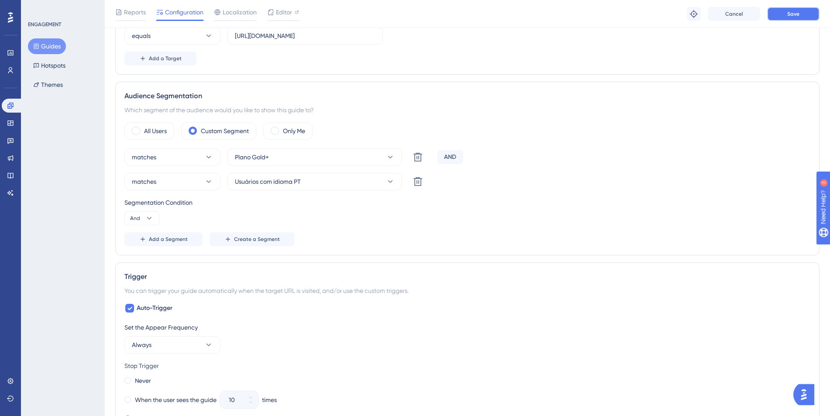
click at [800, 19] on button "Save" at bounding box center [793, 14] width 52 height 14
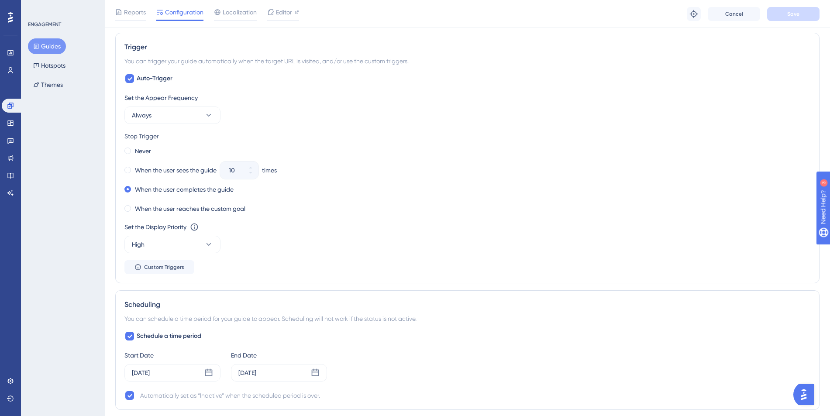
scroll to position [485, 0]
click at [146, 209] on label "When the user reaches the custom goal" at bounding box center [190, 210] width 110 height 10
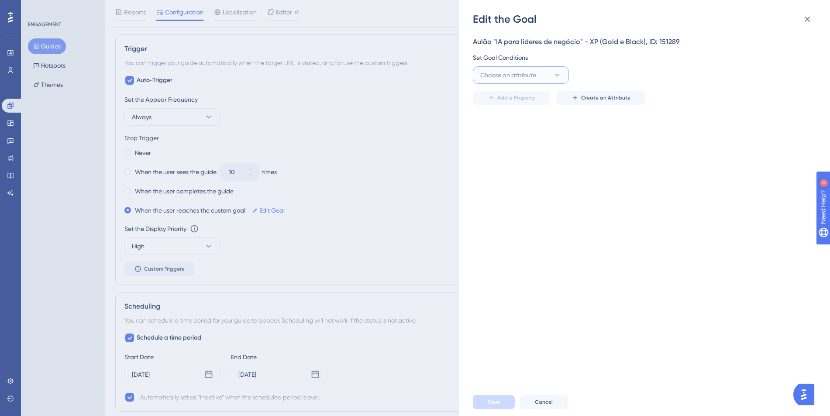
click at [545, 78] on button "Choose an attribute" at bounding box center [521, 74] width 96 height 17
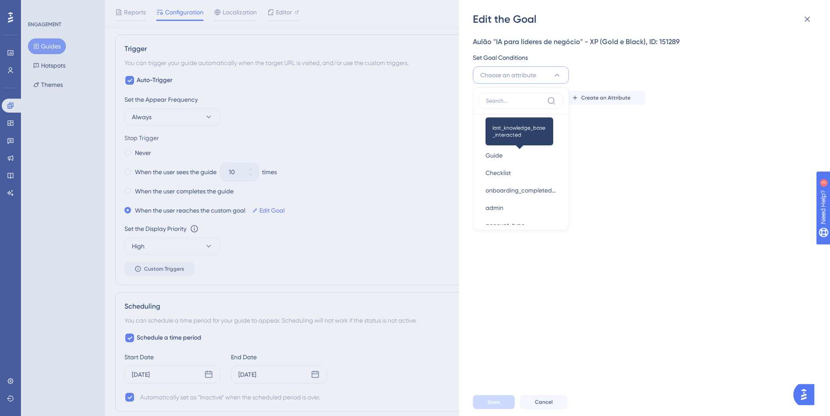
scroll to position [0, 0]
click at [522, 201] on div "Guide Guide" at bounding box center [520, 197] width 71 height 17
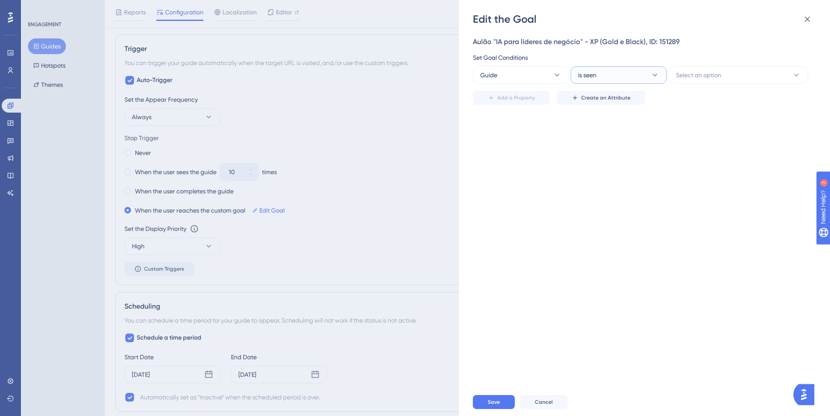
click at [614, 72] on button "is seen" at bounding box center [619, 74] width 96 height 17
click at [609, 138] on span "is completed" at bounding box center [601, 136] width 36 height 10
click at [698, 75] on span "Select an option" at bounding box center [698, 75] width 45 height 10
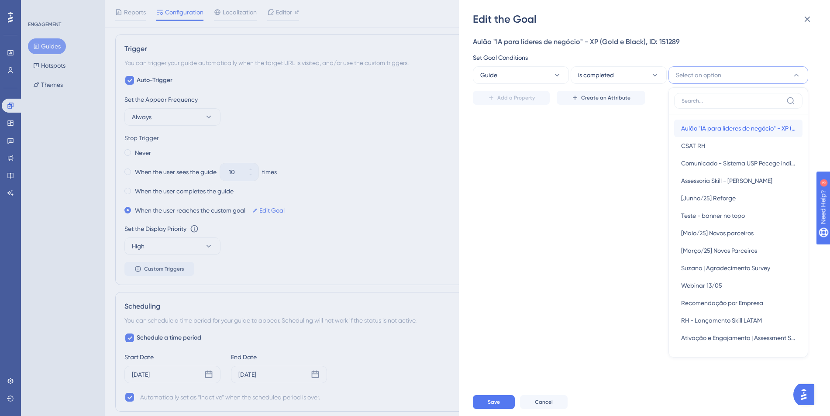
click at [703, 122] on div "Aulão "IA para líderes de negócio" - XP (Gold e Black) Aulão "IA para líderes d…" at bounding box center [738, 128] width 114 height 17
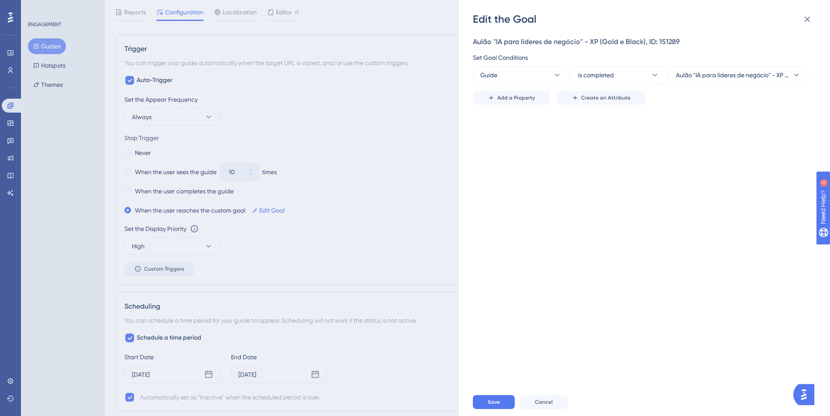
drag, startPoint x: 634, startPoint y: 133, endPoint x: 550, endPoint y: 113, distance: 86.7
click at [634, 133] on div "Aulão "IA para líderes de negócio" - XP (Gold e Black), ID: 151289 Set Goal Con…" at bounding box center [649, 207] width 352 height 362
click at [813, 22] on button at bounding box center [806, 18] width 17 height 17
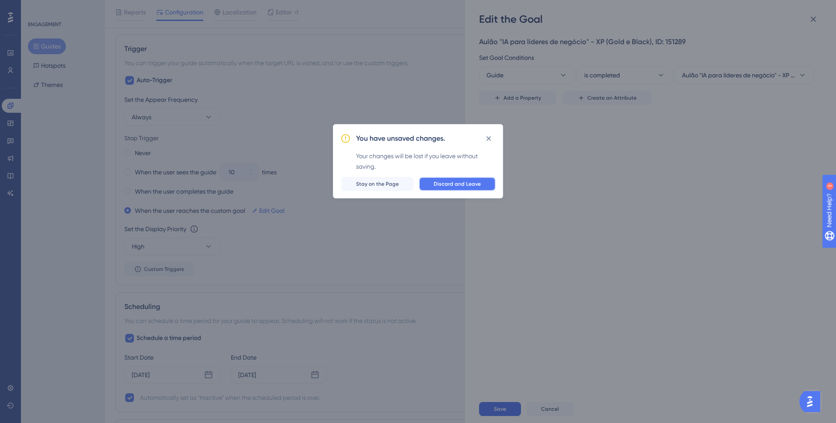
click at [465, 187] on button "Discard and Leave" at bounding box center [457, 184] width 77 height 14
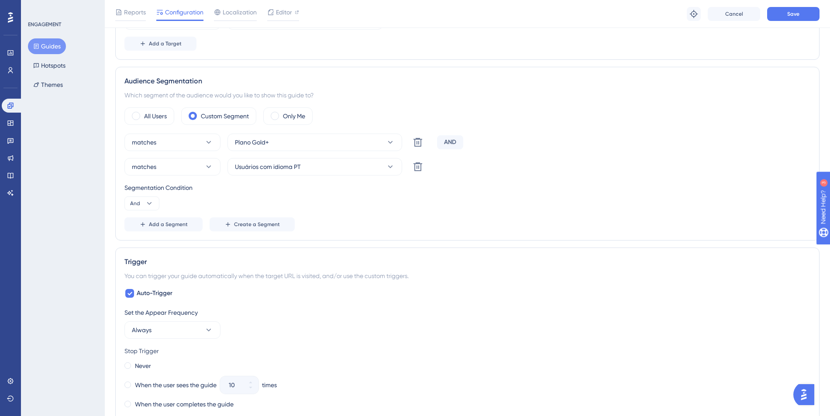
scroll to position [50, 0]
